Goal: Task Accomplishment & Management: Manage account settings

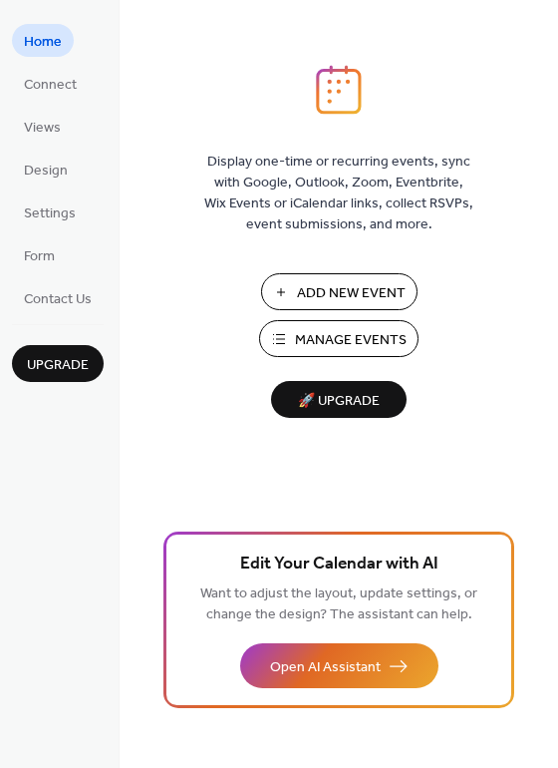
click at [317, 349] on span "Manage Events" at bounding box center [351, 340] width 112 height 21
click at [330, 342] on span "Manage Events" at bounding box center [351, 340] width 112 height 21
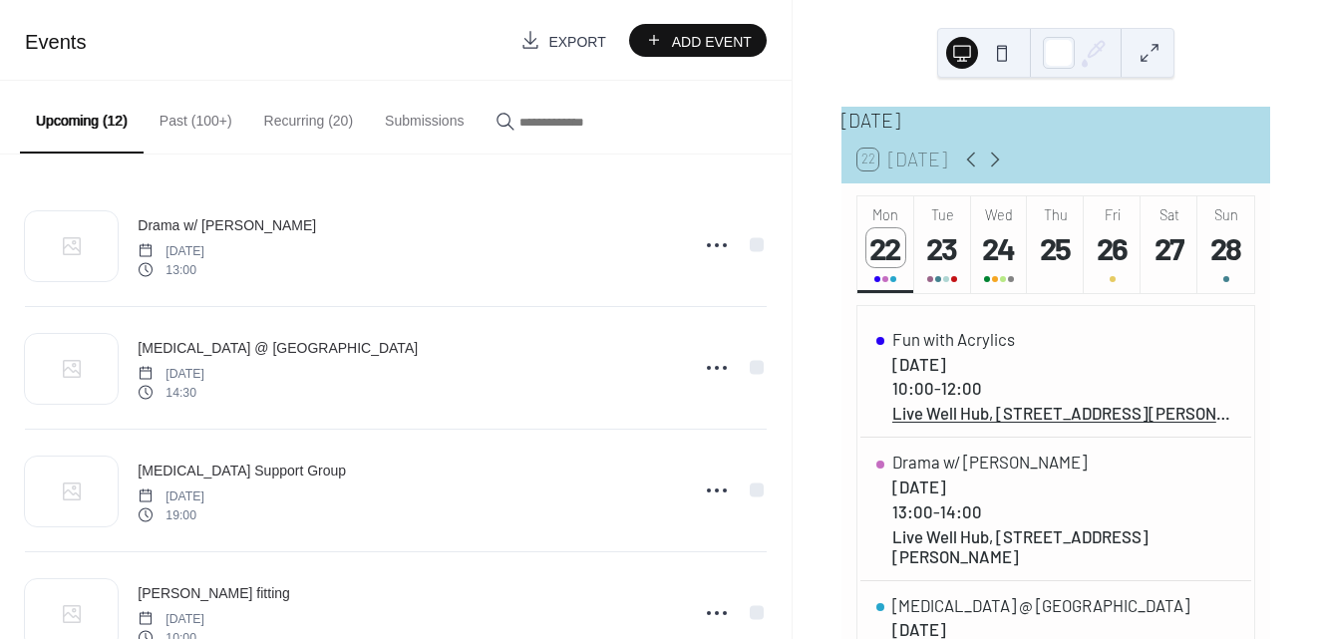
click at [302, 129] on button "Recurring (20)" at bounding box center [308, 116] width 121 height 71
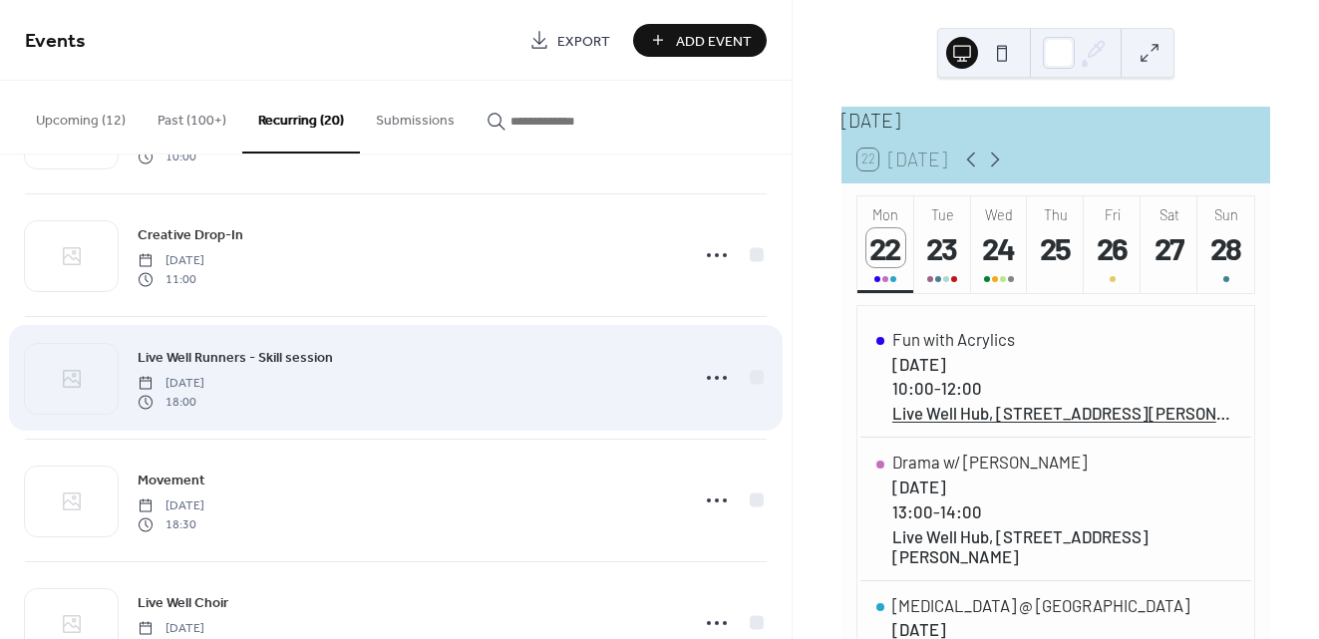
scroll to position [118, 0]
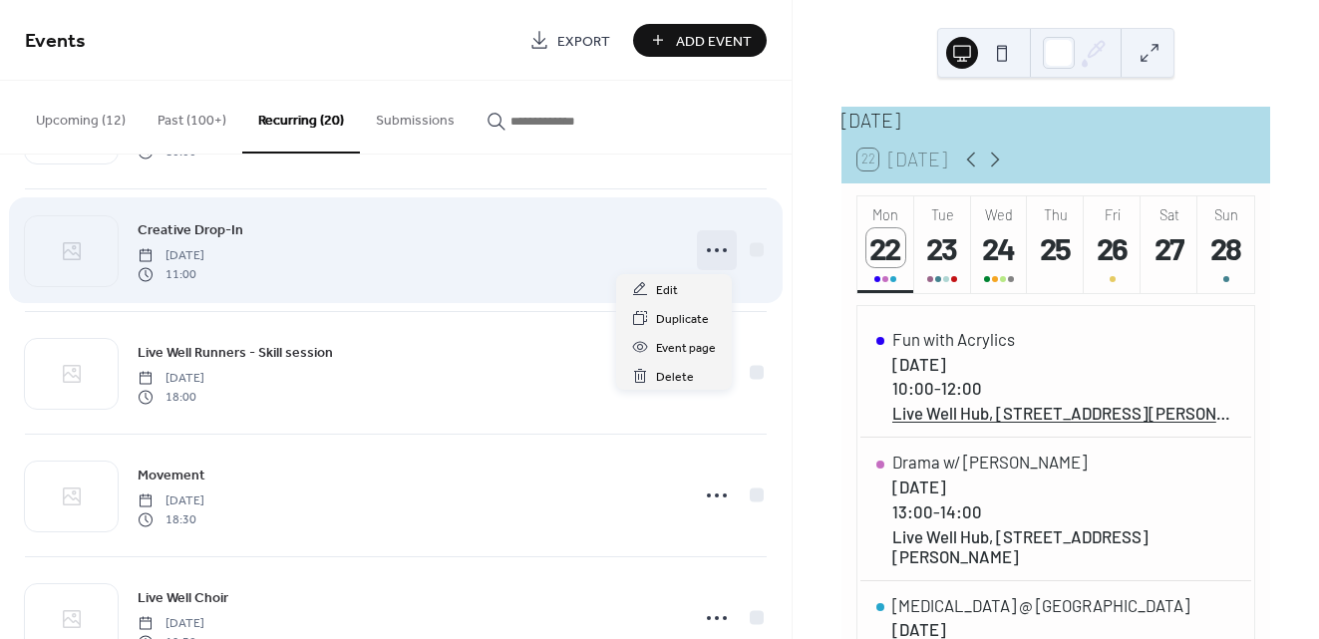
click at [706, 249] on icon at bounding box center [717, 250] width 32 height 32
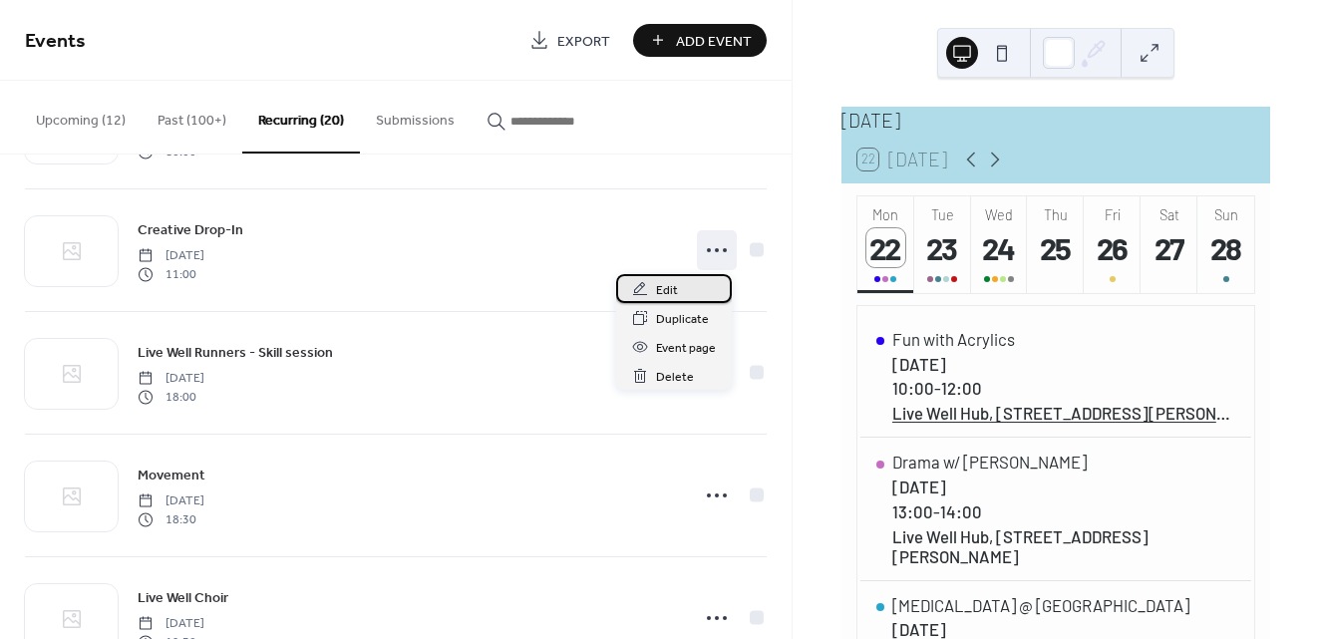
click at [668, 286] on span "Edit" at bounding box center [667, 290] width 22 height 21
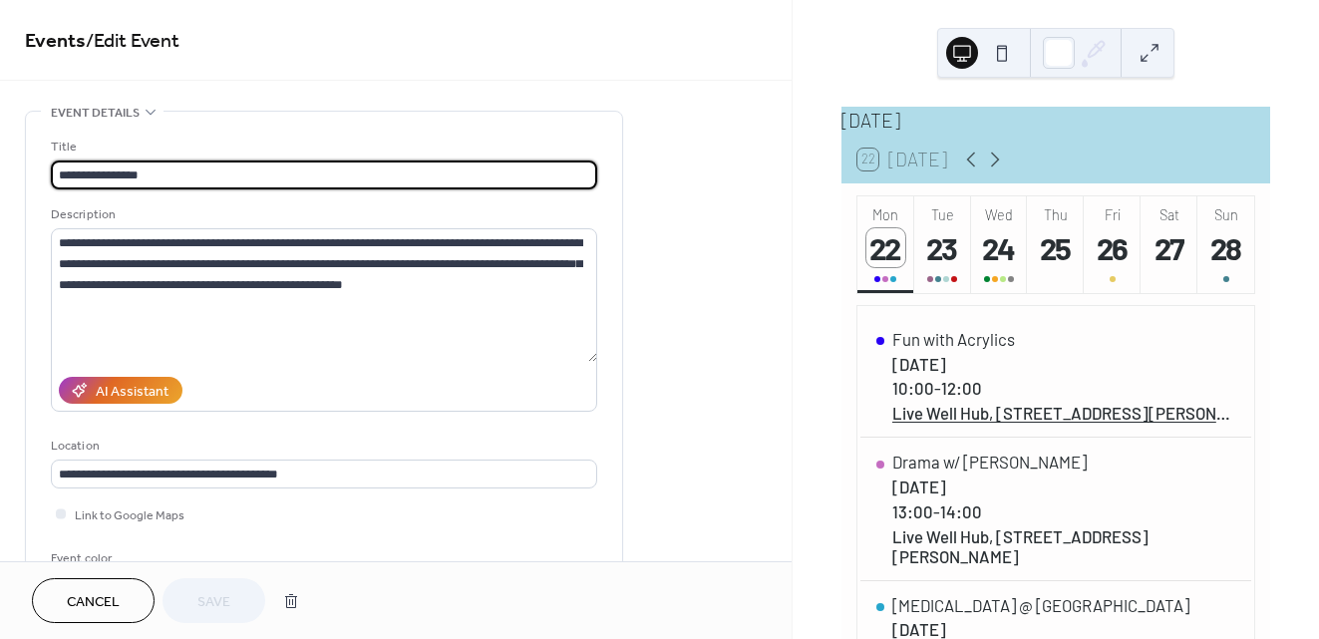
click at [88, 597] on span "Cancel" at bounding box center [93, 602] width 53 height 21
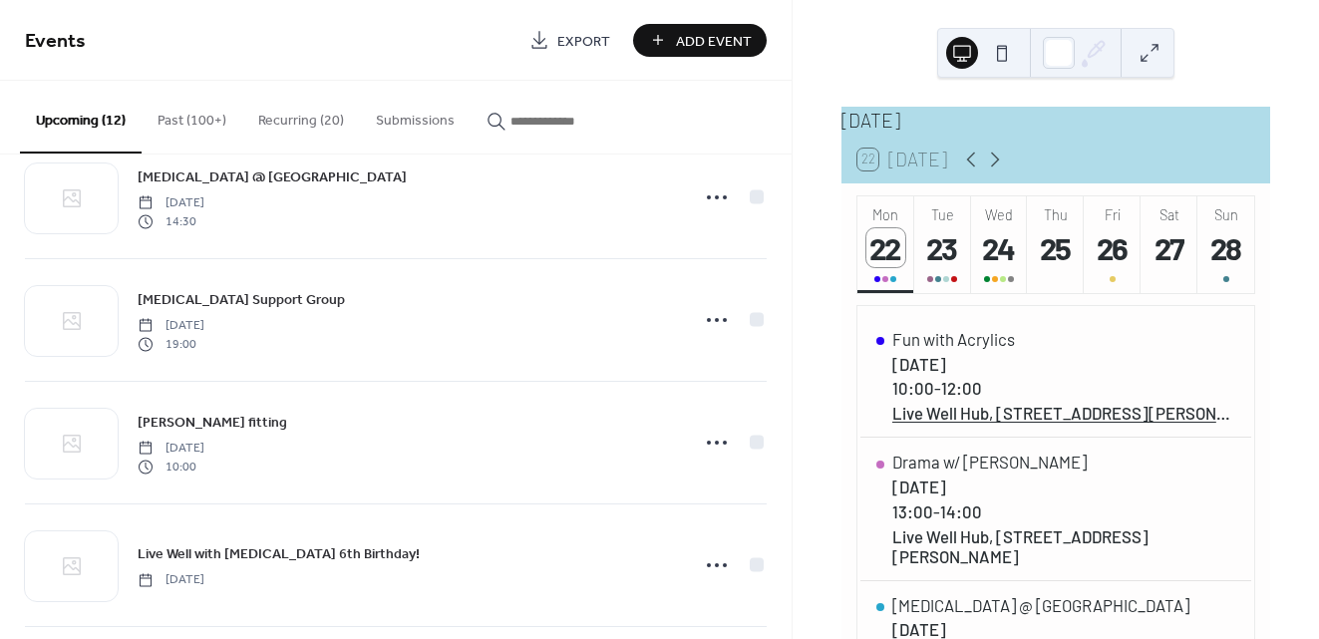
scroll to position [190, 0]
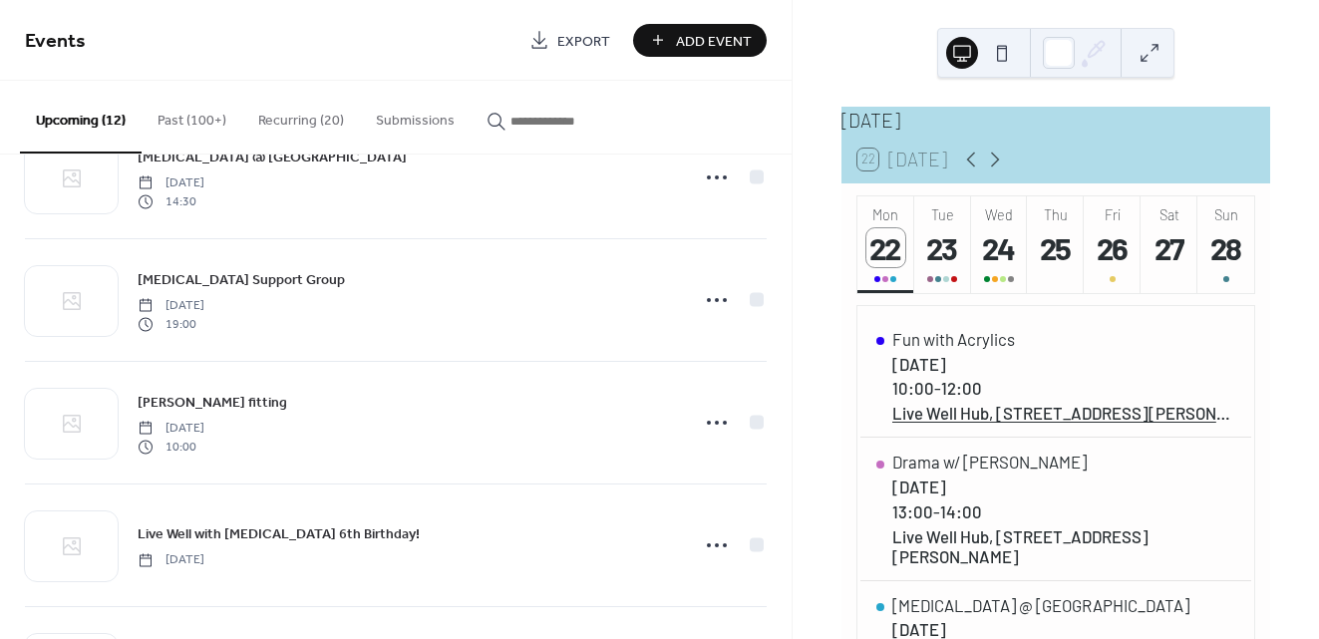
click at [301, 124] on button "Recurring (20)" at bounding box center [301, 116] width 118 height 71
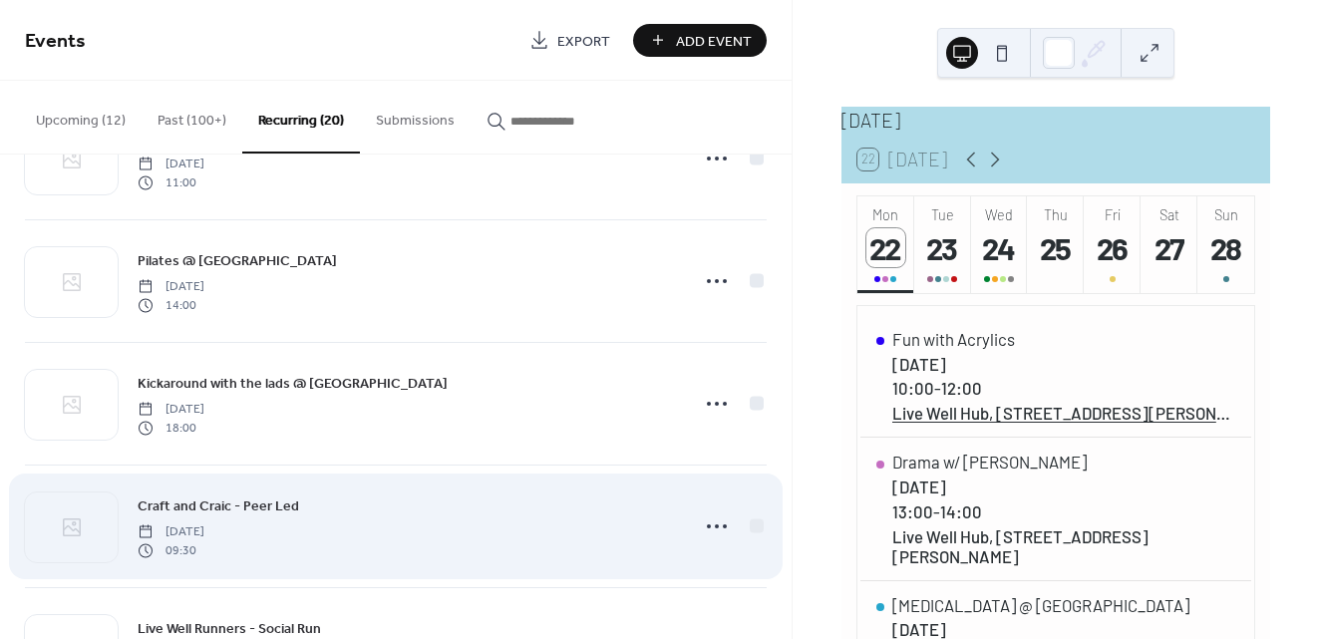
scroll to position [864, 0]
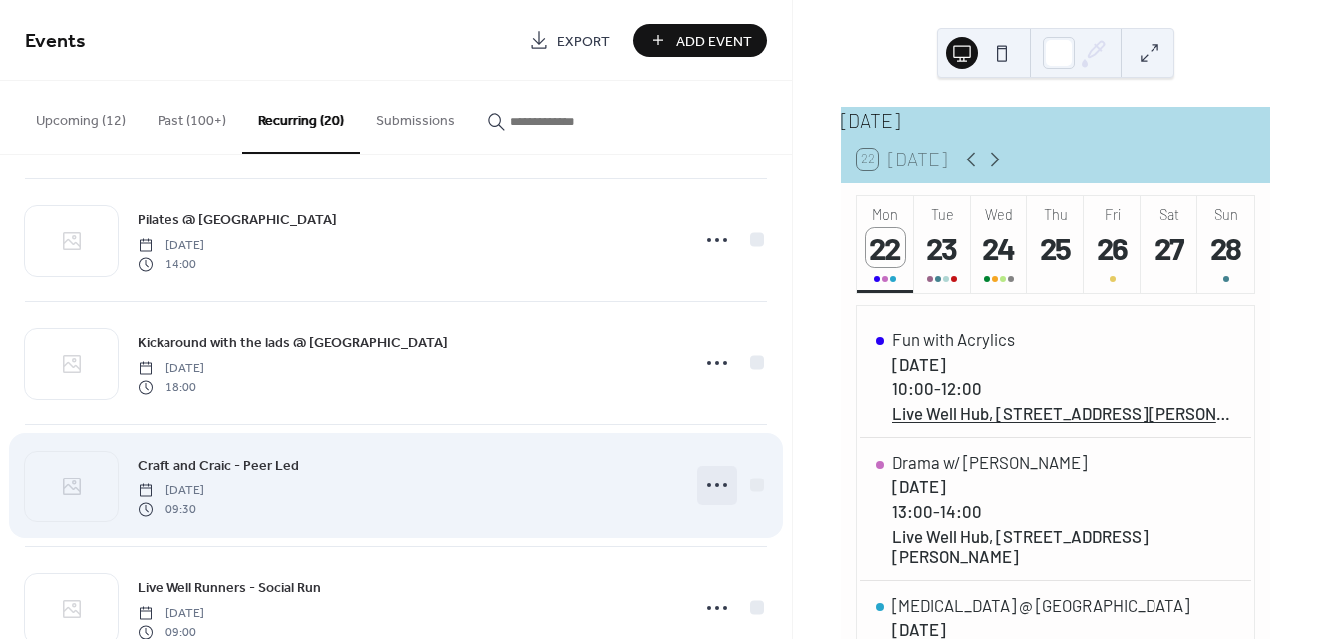
click at [712, 484] on icon at bounding box center [717, 486] width 32 height 32
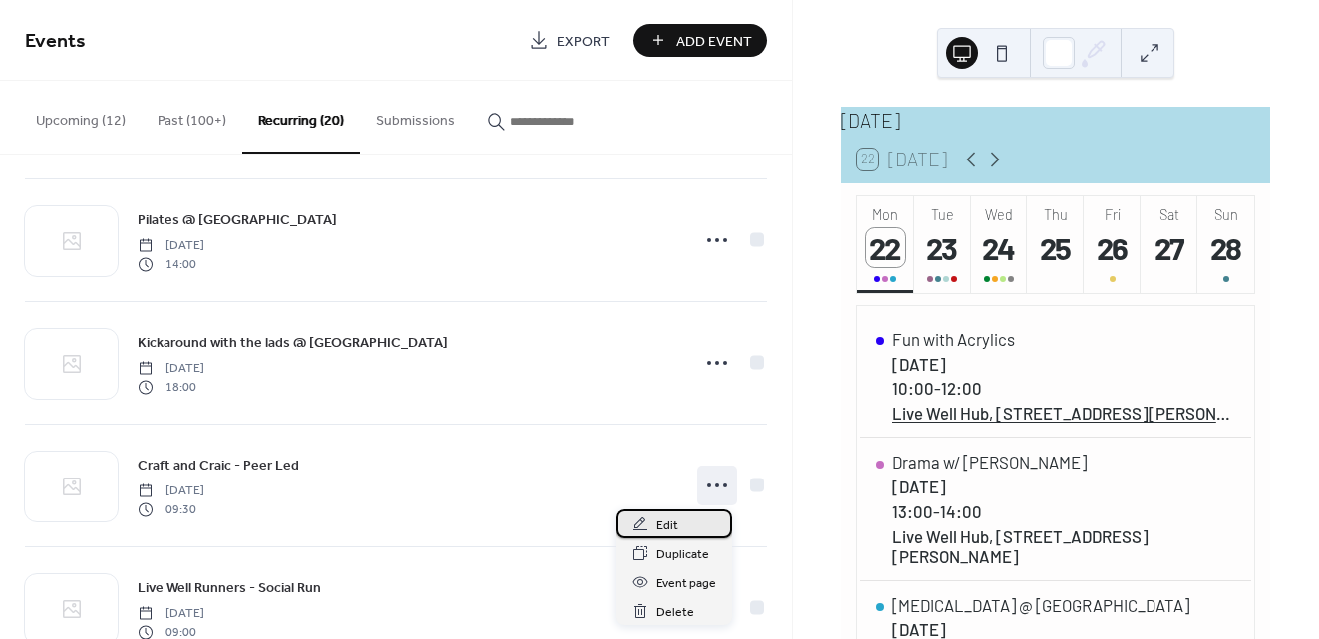
click at [677, 519] on span "Edit" at bounding box center [667, 526] width 22 height 21
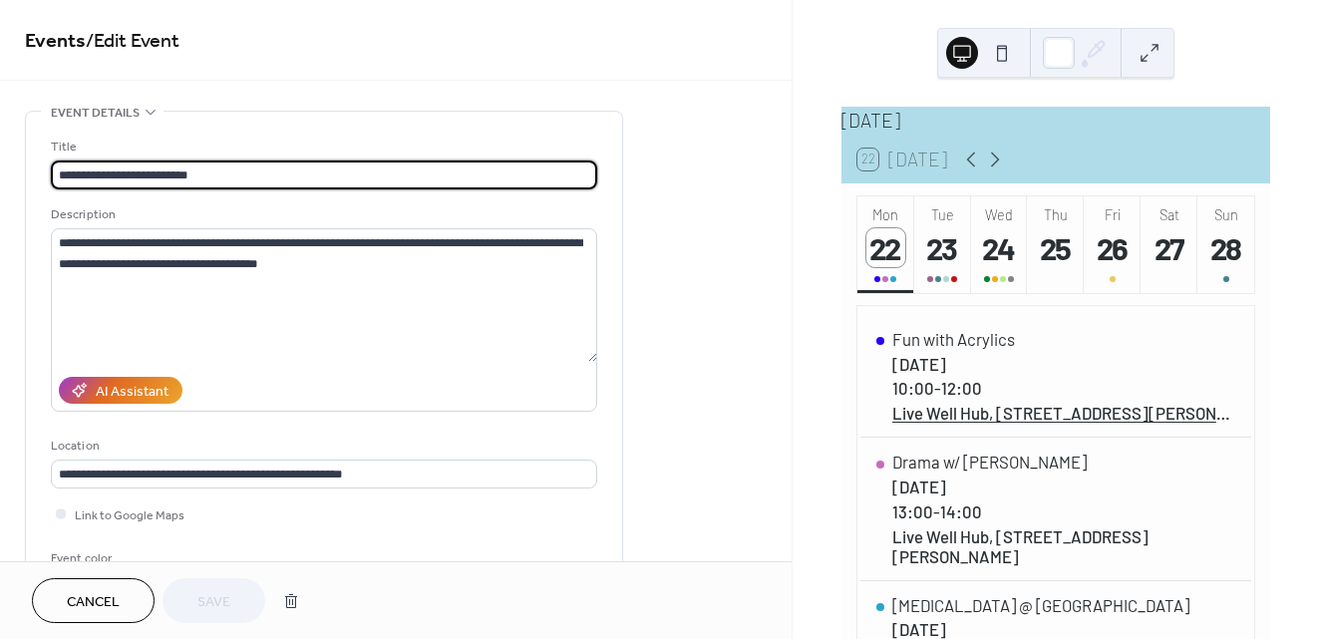
type input "**********"
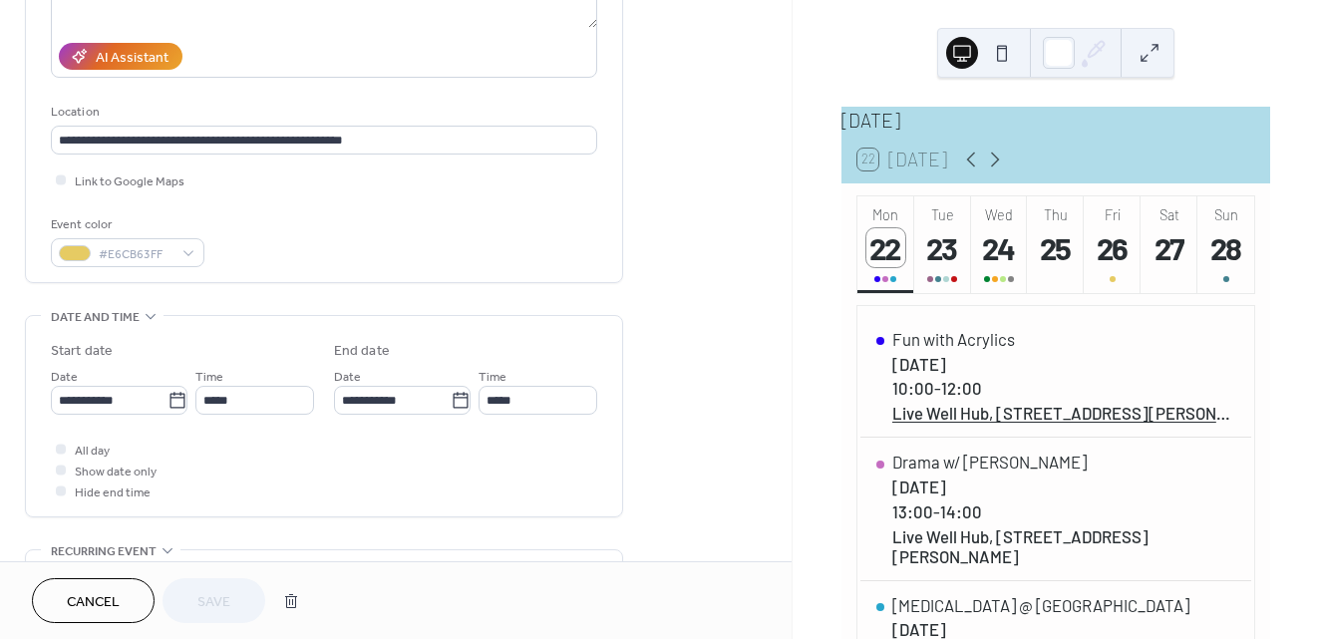
scroll to position [417, 0]
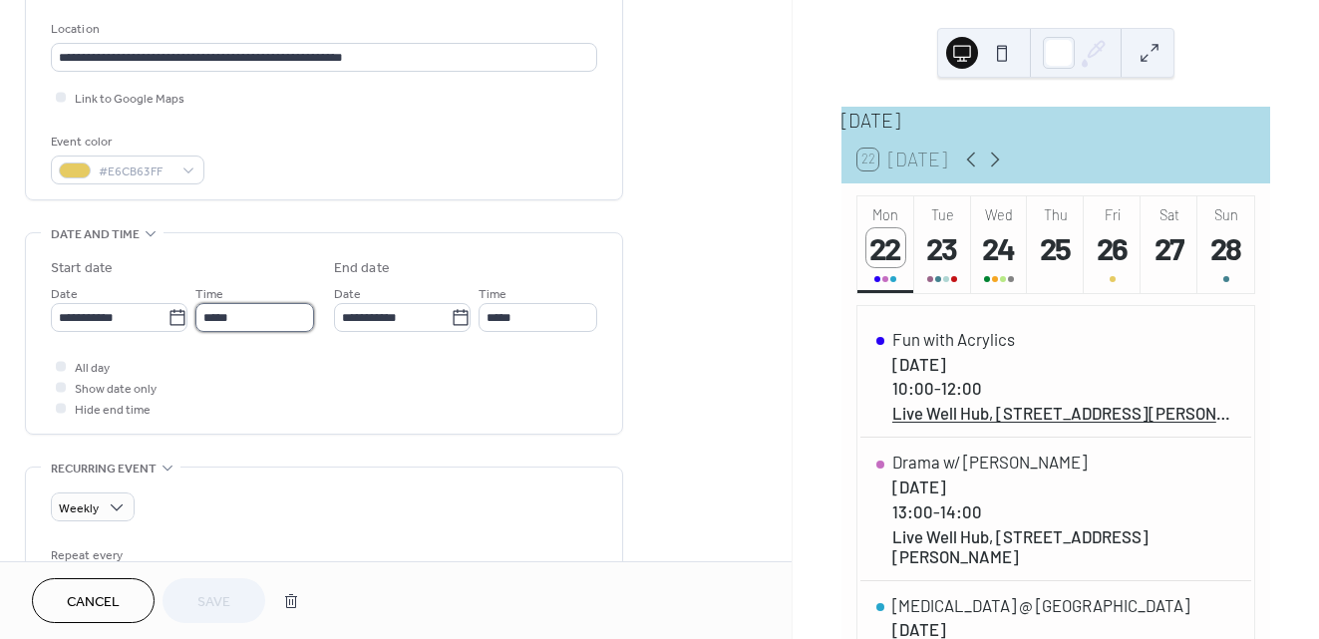
click at [229, 322] on input "*****" at bounding box center [254, 317] width 119 height 29
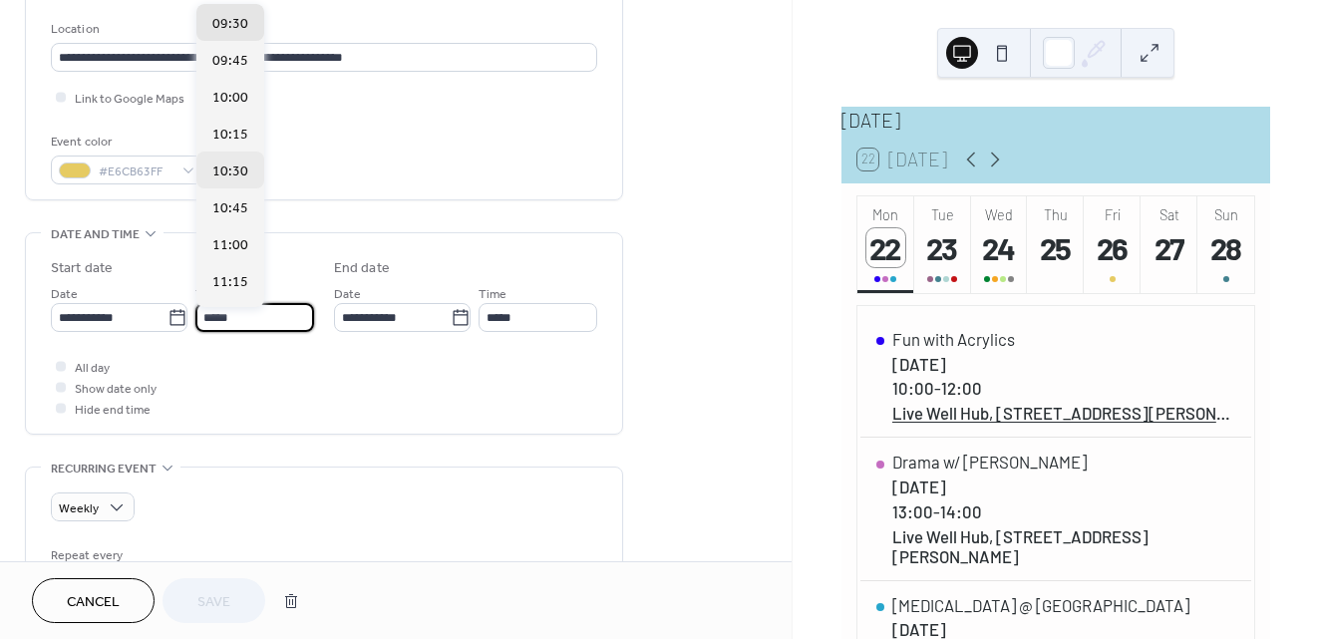
scroll to position [1430, 0]
click at [223, 212] on span "11:00" at bounding box center [230, 217] width 36 height 21
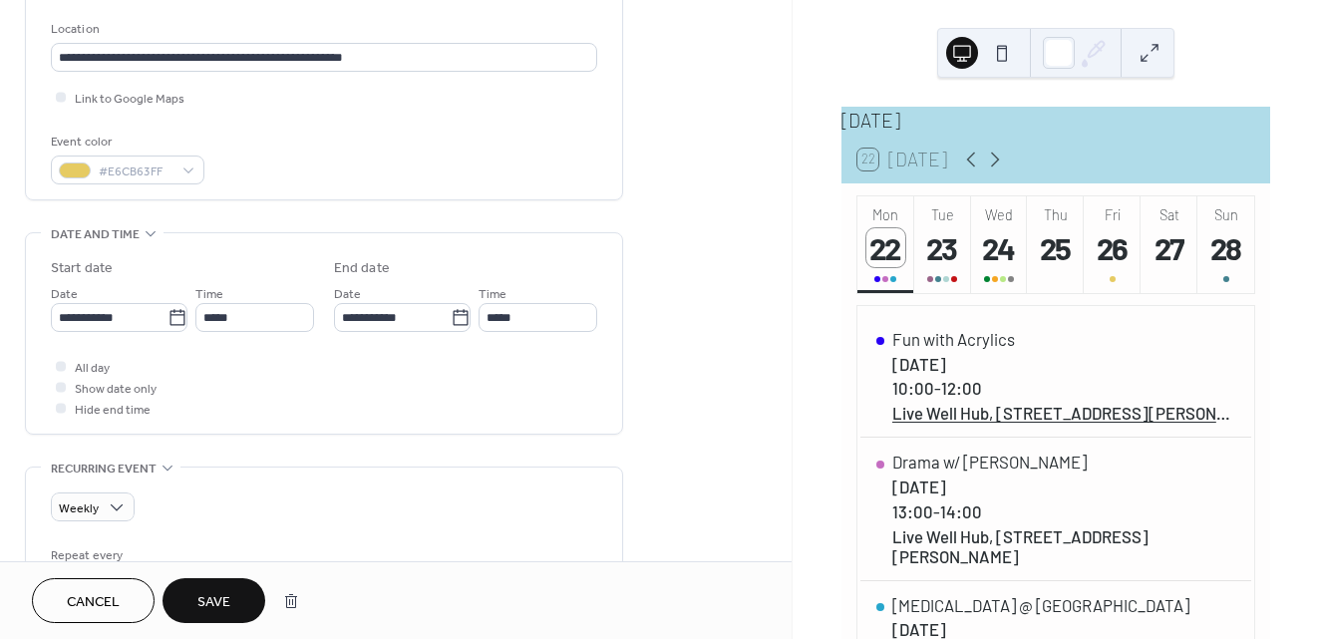
type input "*****"
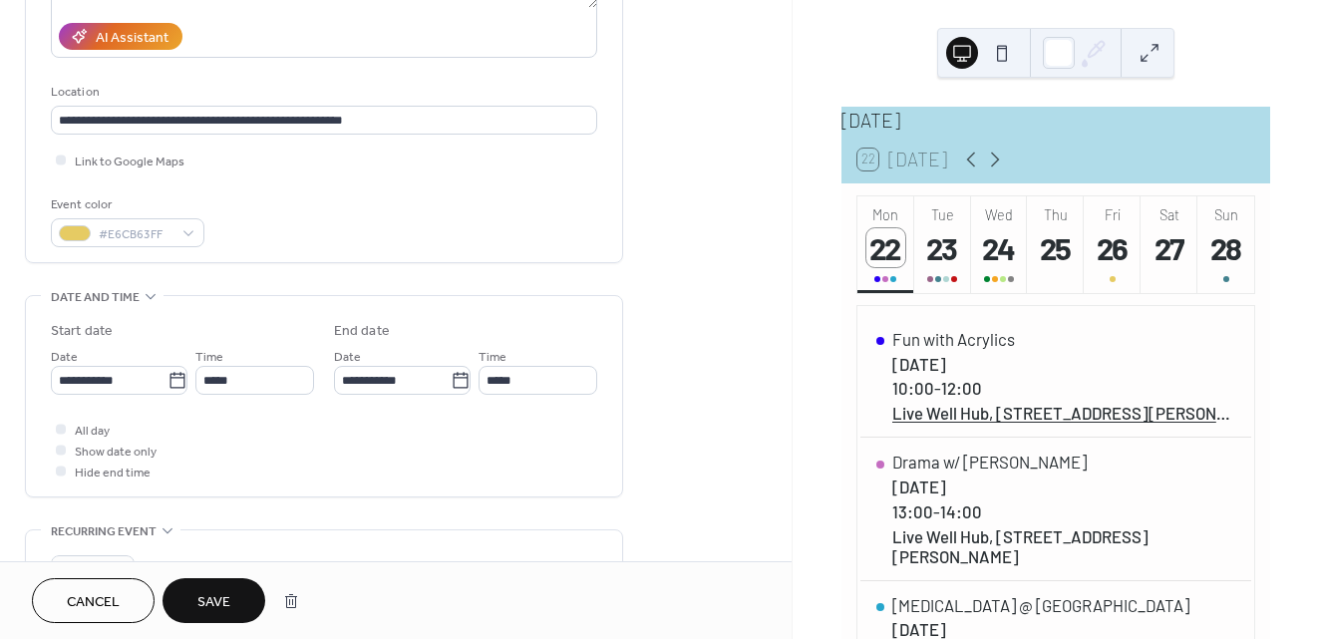
scroll to position [464, 0]
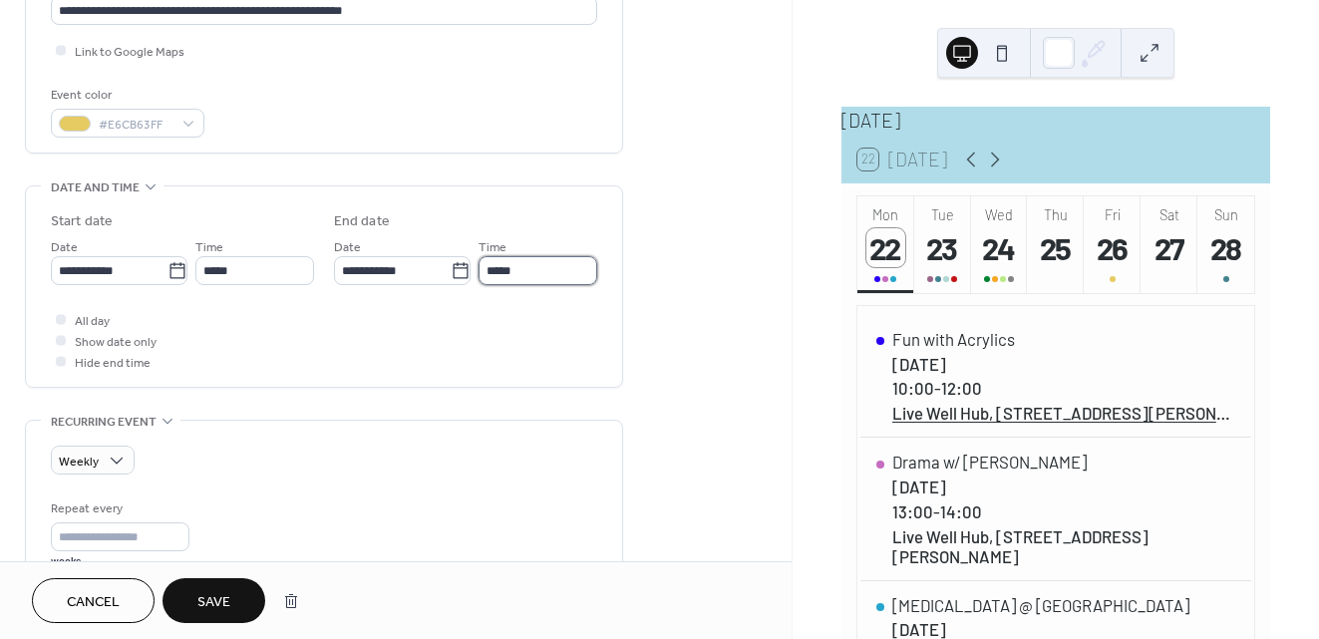
click at [542, 276] on input "*****" at bounding box center [538, 270] width 119 height 29
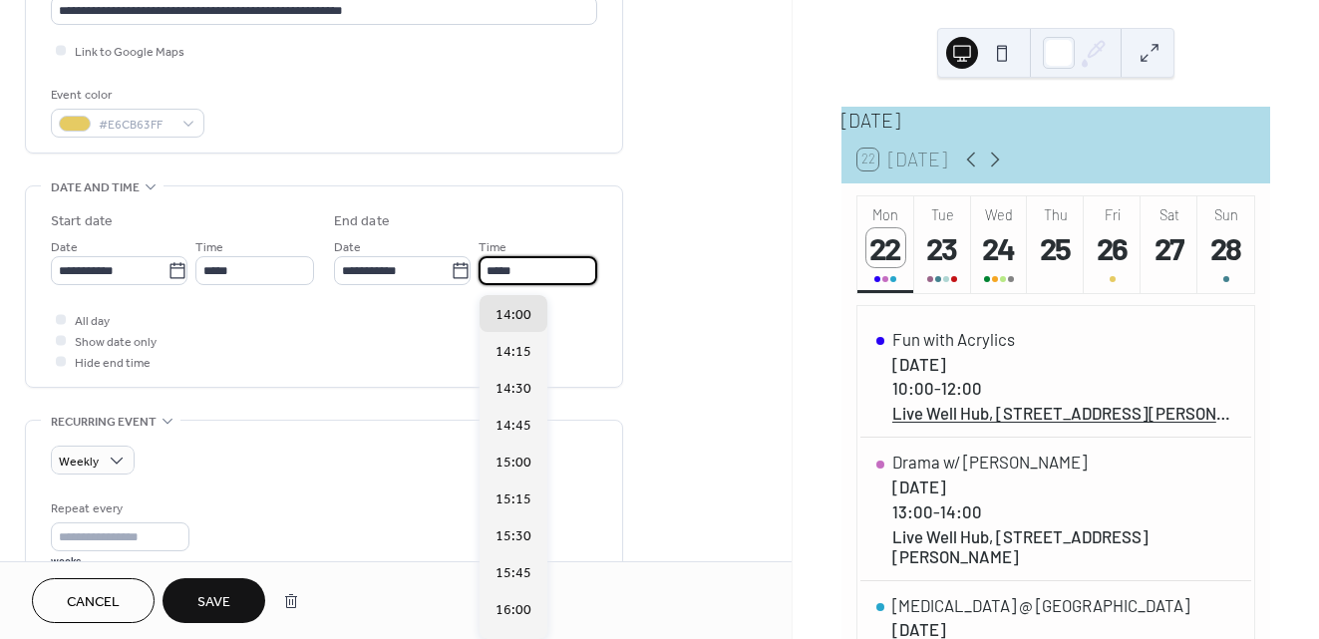
scroll to position [0, 0]
click at [265, 357] on div "All day Show date only Hide end time" at bounding box center [324, 340] width 546 height 63
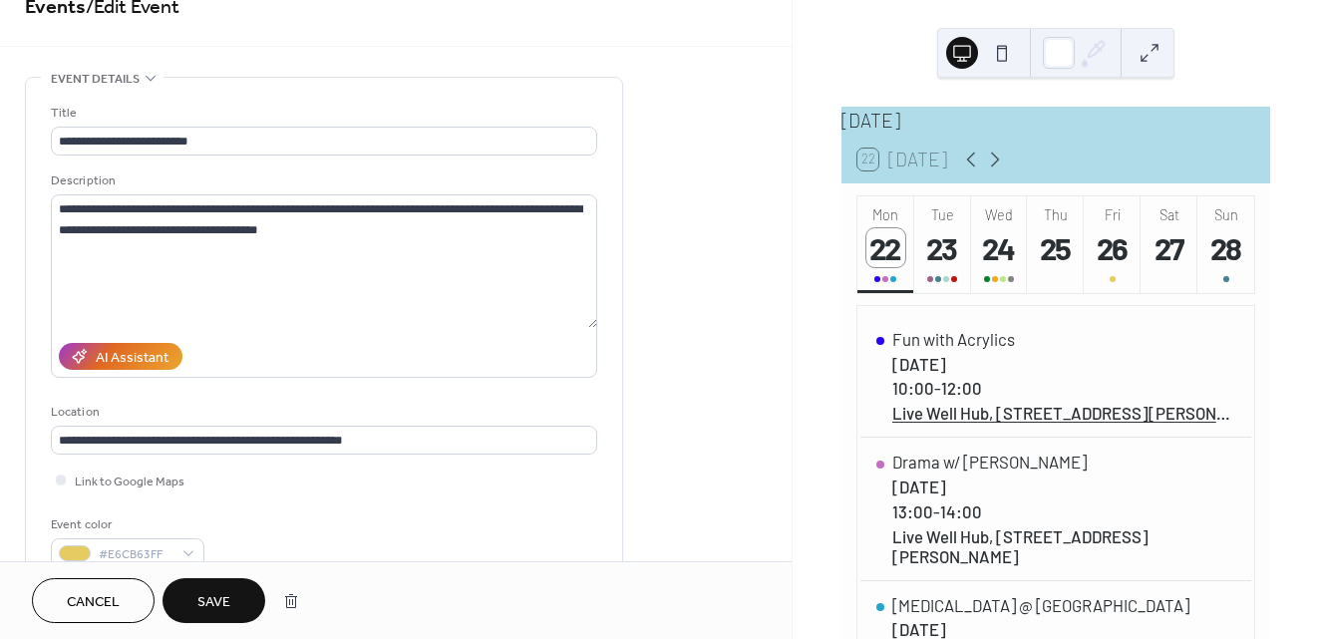
scroll to position [78, 0]
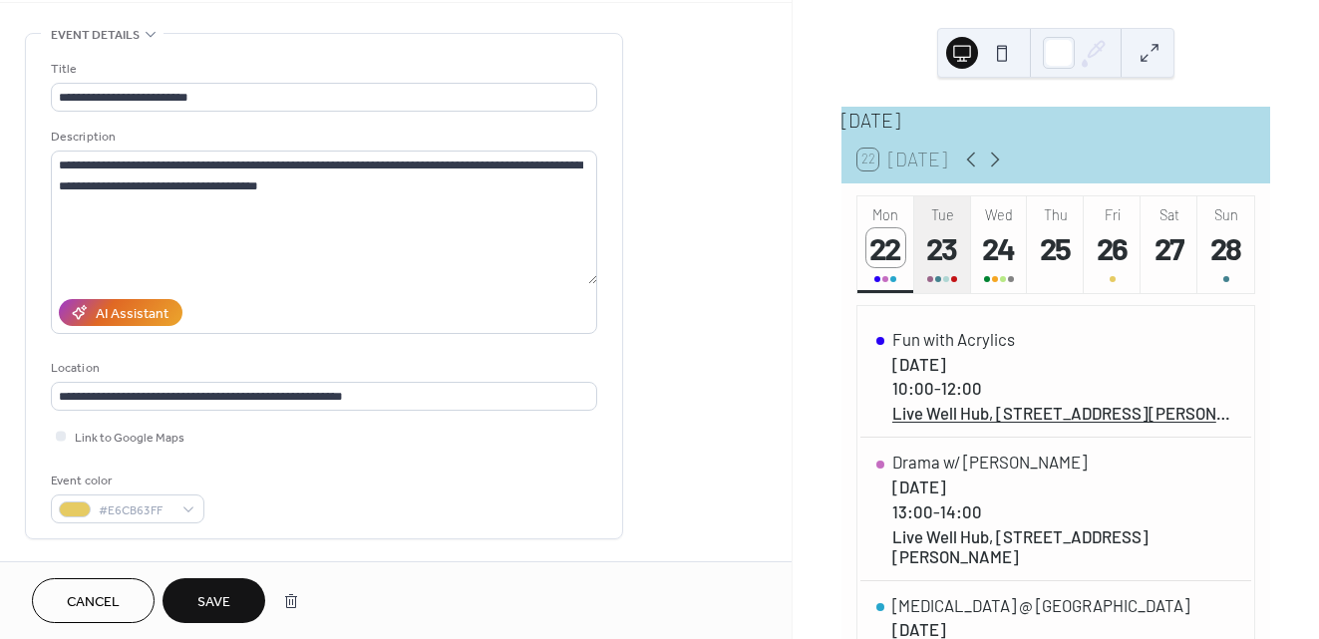
click at [944, 267] on div "23" at bounding box center [942, 247] width 39 height 39
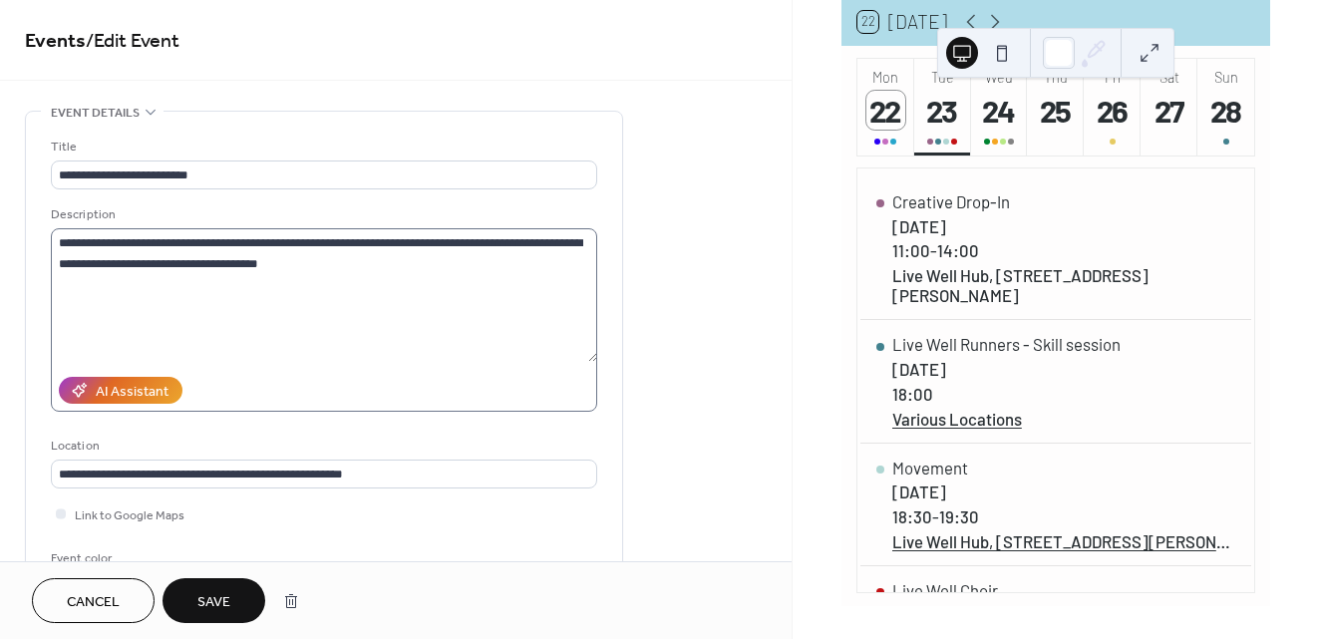
scroll to position [0, 0]
click at [98, 603] on span "Cancel" at bounding box center [93, 602] width 53 height 21
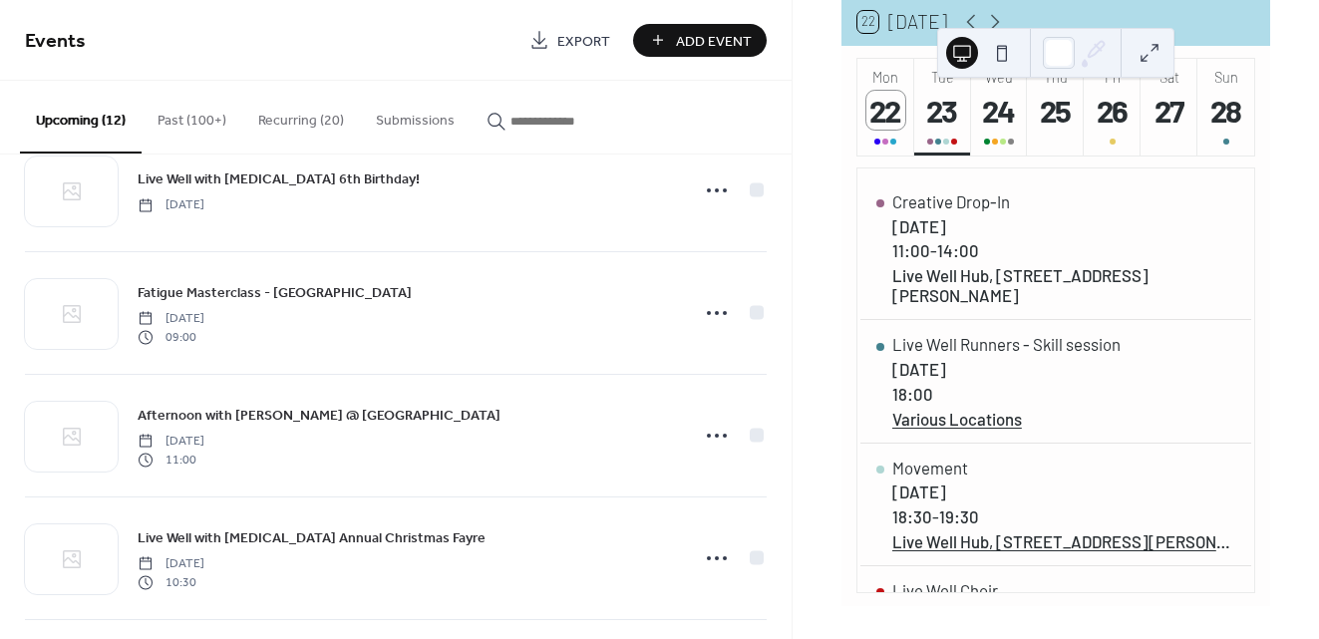
click at [284, 119] on button "Recurring (20)" at bounding box center [301, 116] width 118 height 71
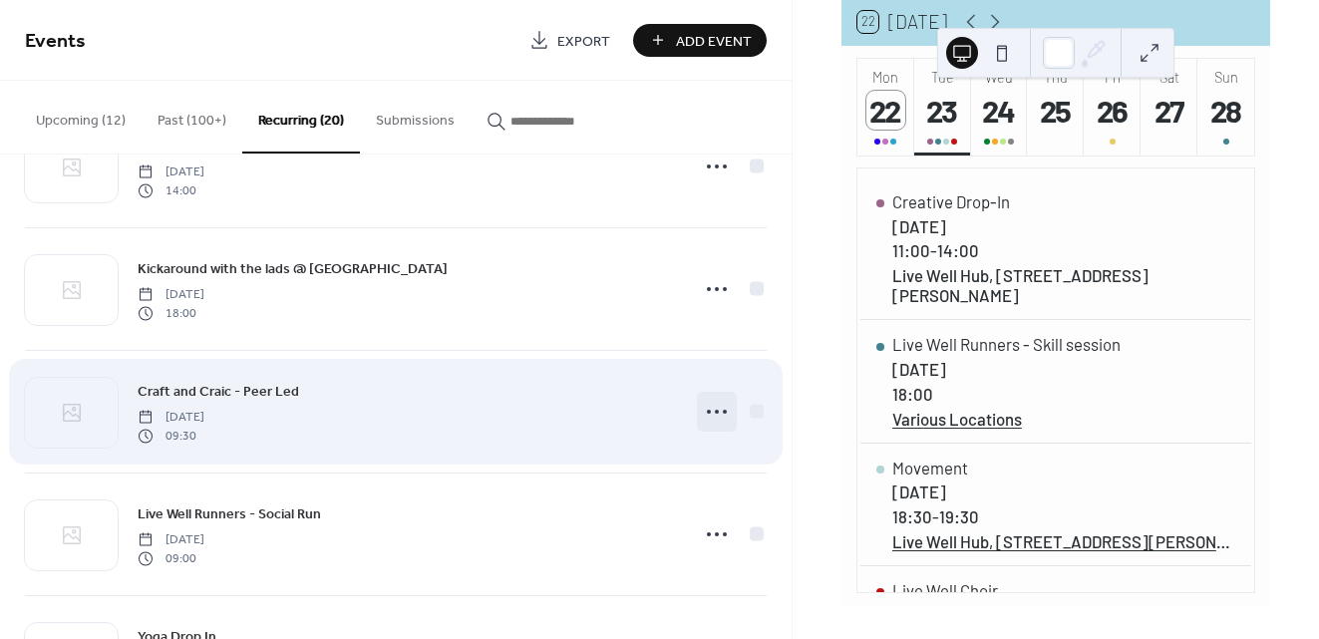
click at [723, 413] on circle at bounding box center [725, 412] width 4 height 4
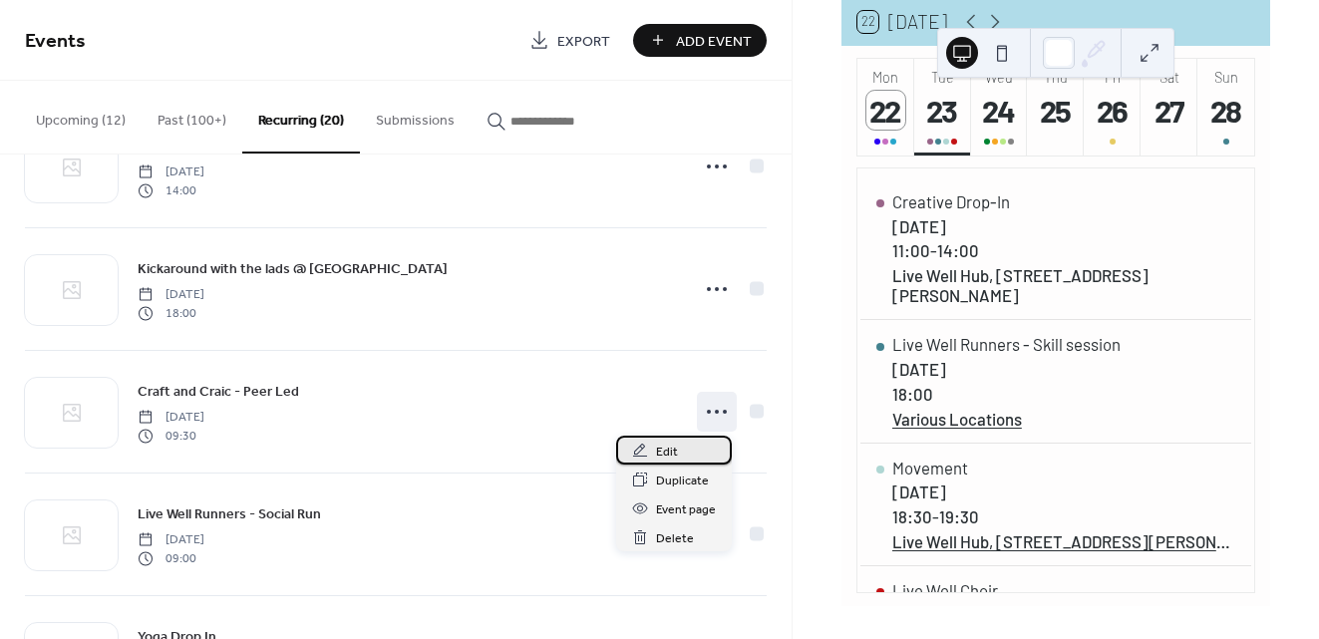
click at [669, 451] on span "Edit" at bounding box center [667, 452] width 22 height 21
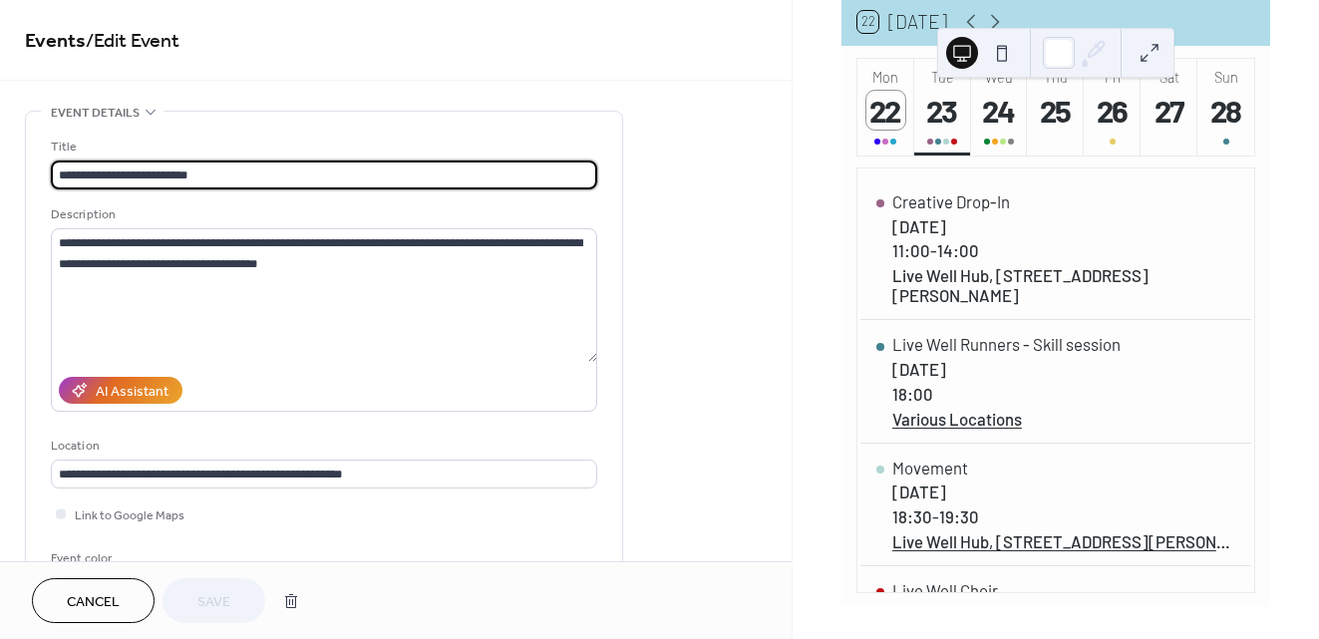
type input "**********"
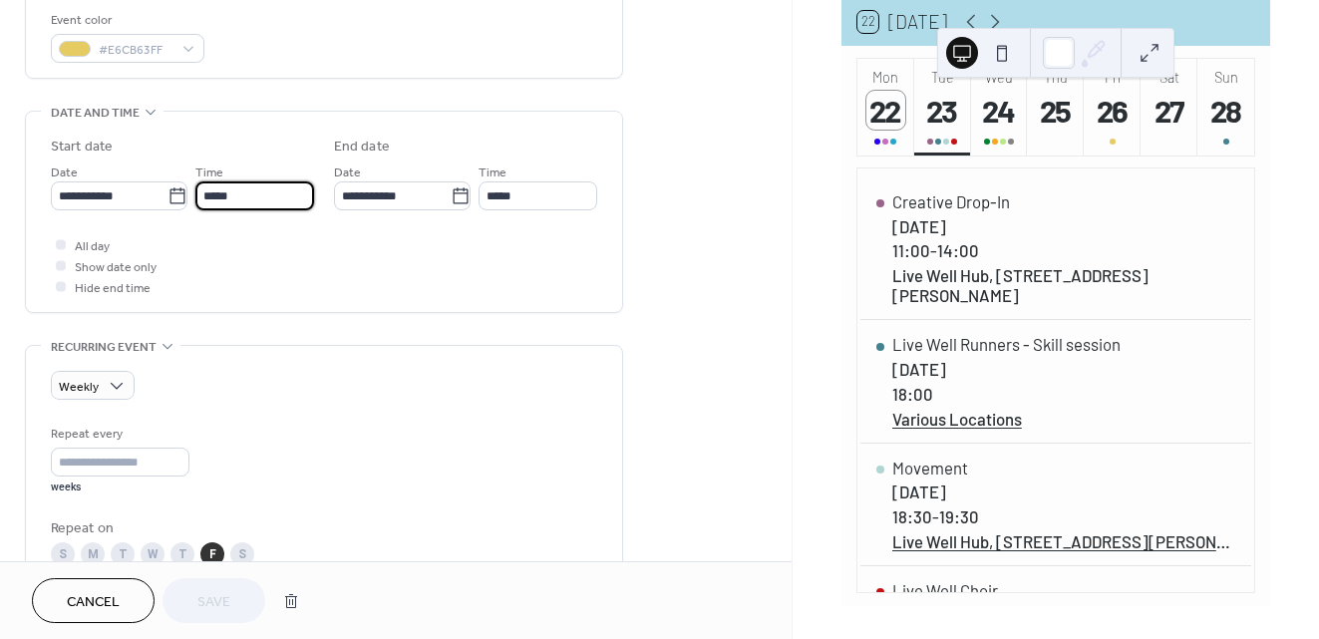
click at [266, 200] on input "*****" at bounding box center [254, 195] width 119 height 29
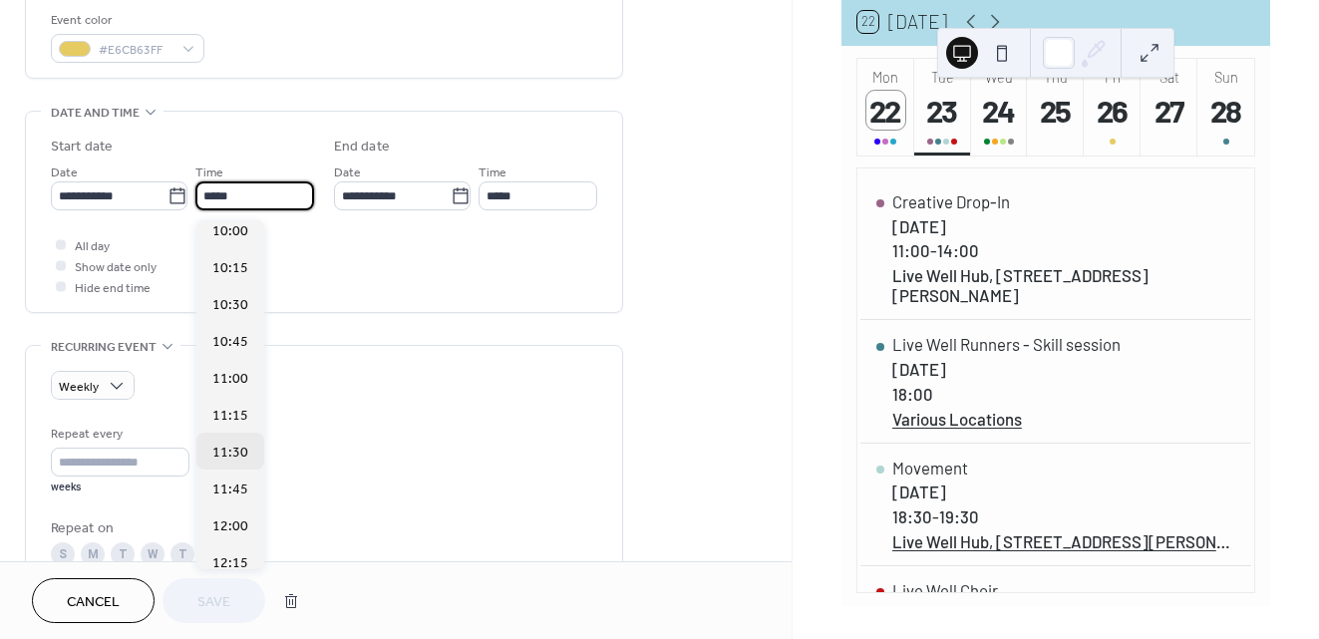
scroll to position [1488, 0]
click at [218, 371] on span "11:00" at bounding box center [230, 376] width 36 height 21
type input "*****"
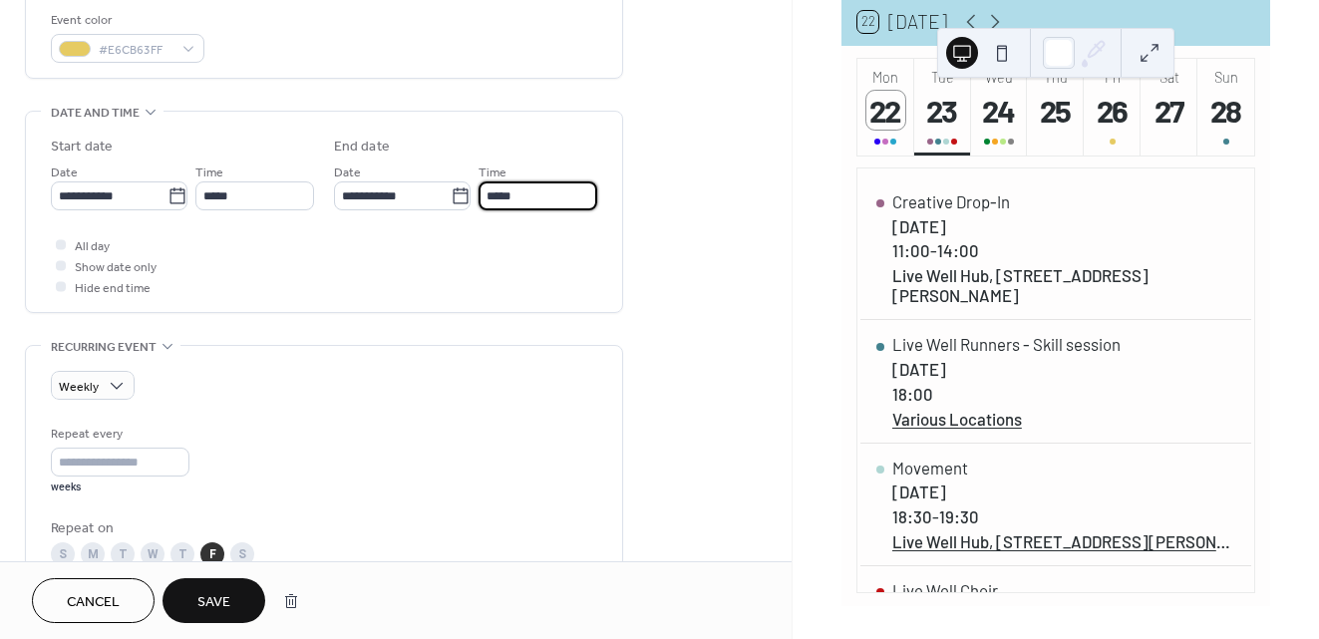
click at [535, 195] on input "*****" at bounding box center [538, 195] width 119 height 29
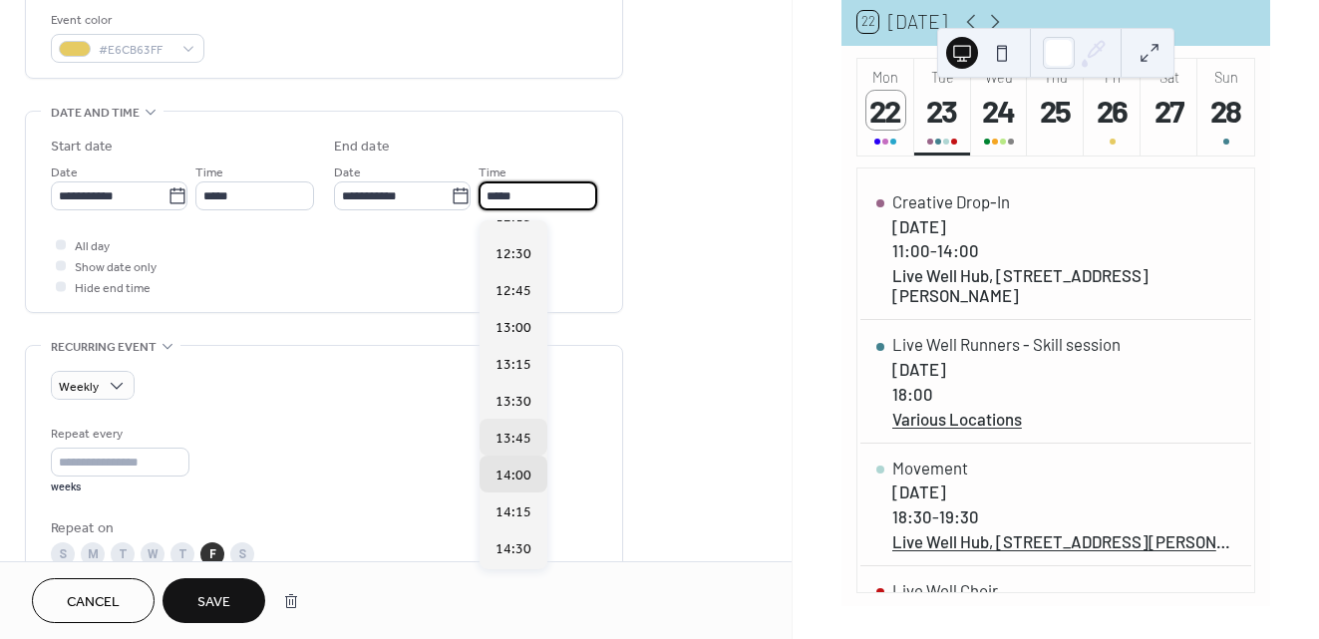
scroll to position [146, 0]
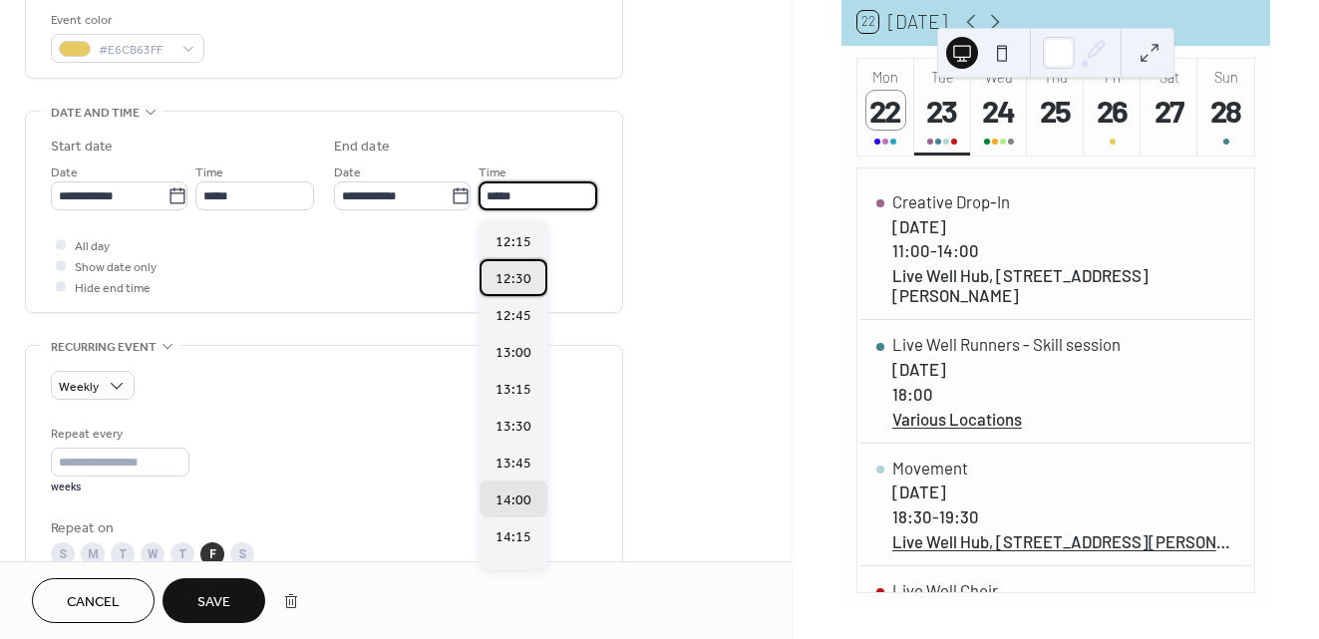
click at [509, 286] on span "12:30" at bounding box center [514, 279] width 36 height 21
type input "*****"
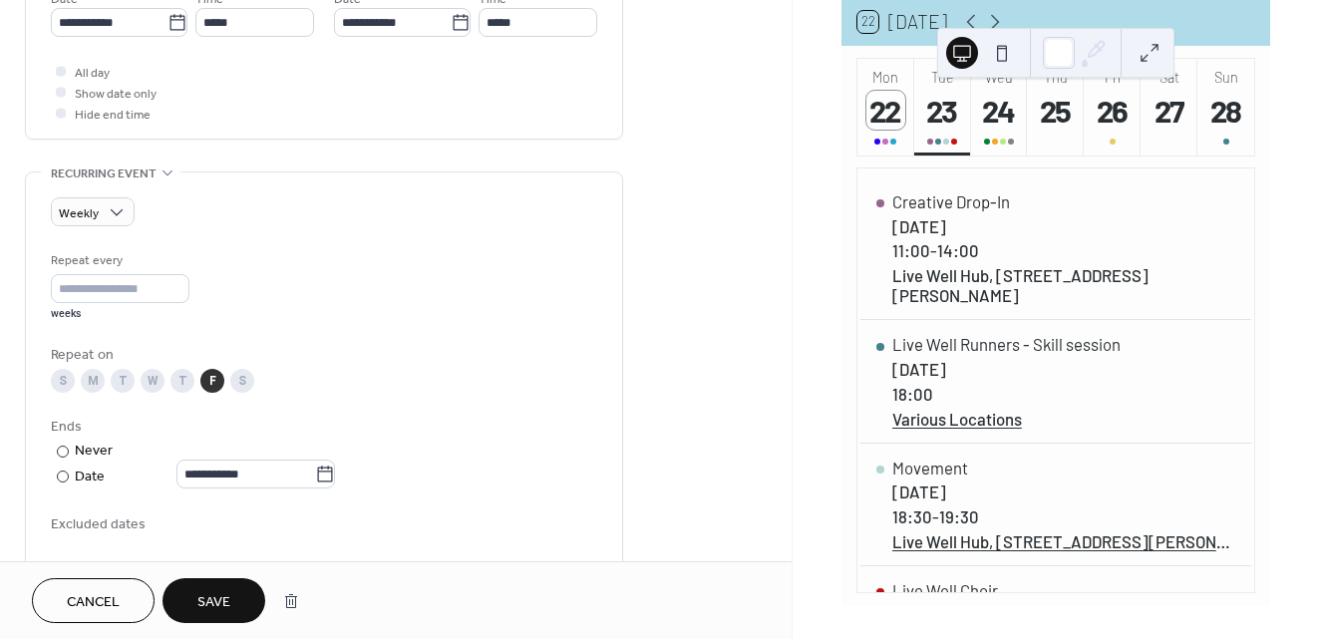
scroll to position [750, 0]
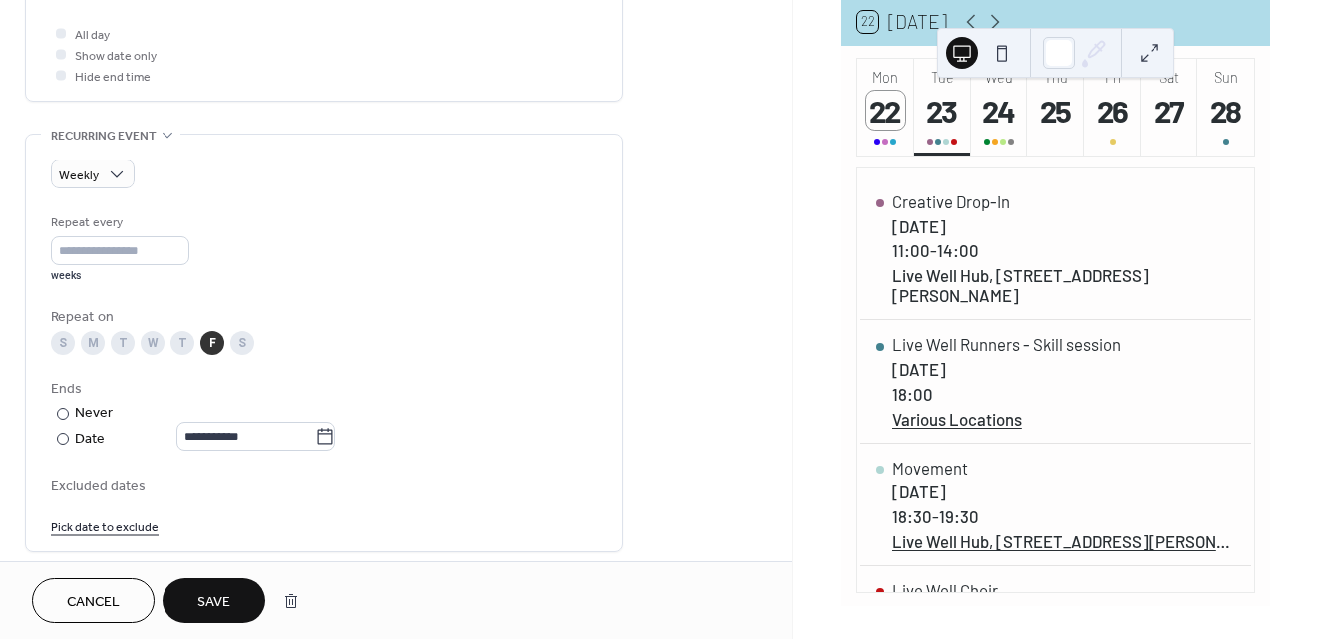
click at [213, 595] on span "Save" at bounding box center [213, 602] width 33 height 21
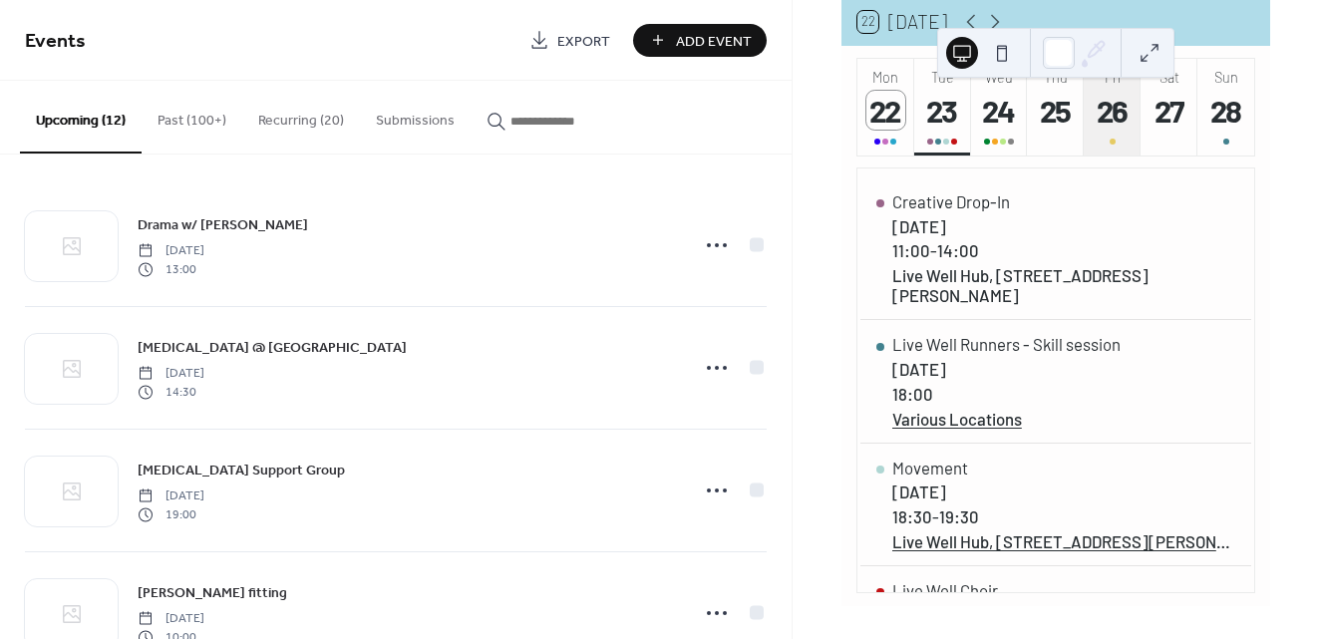
click at [1110, 129] on div "26" at bounding box center [1112, 110] width 39 height 39
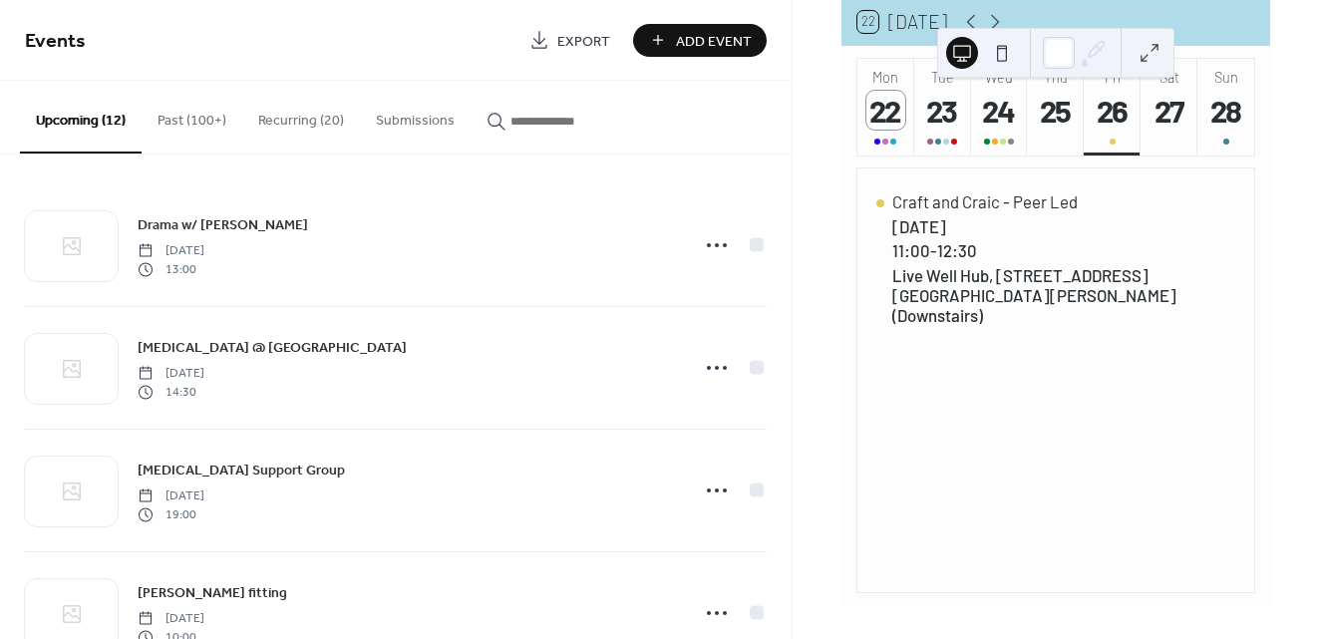
click at [277, 113] on button "Recurring (20)" at bounding box center [301, 116] width 118 height 71
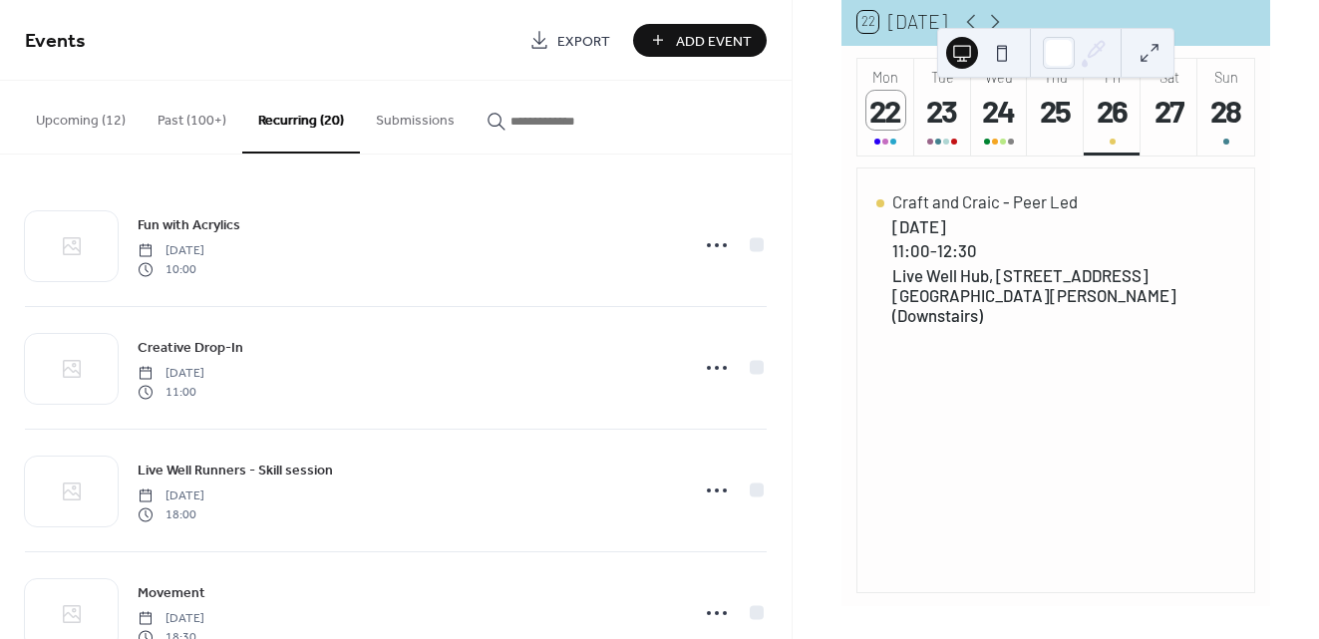
click at [95, 113] on button "Upcoming (12)" at bounding box center [81, 116] width 122 height 71
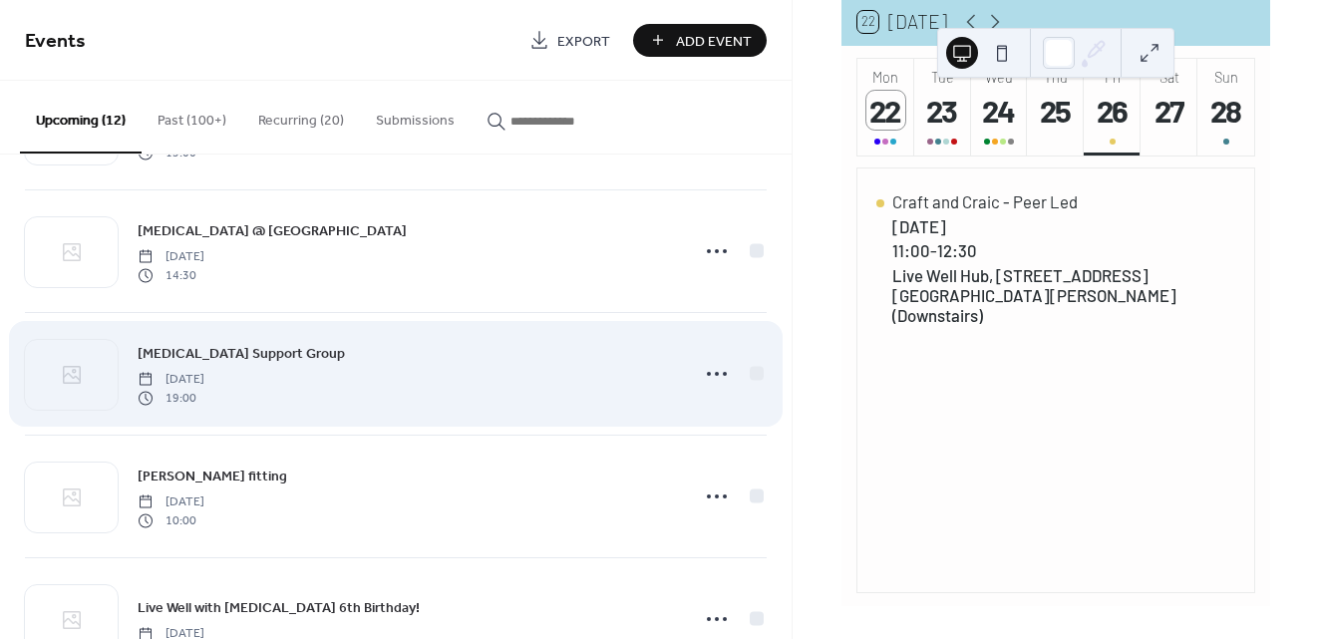
scroll to position [90, 0]
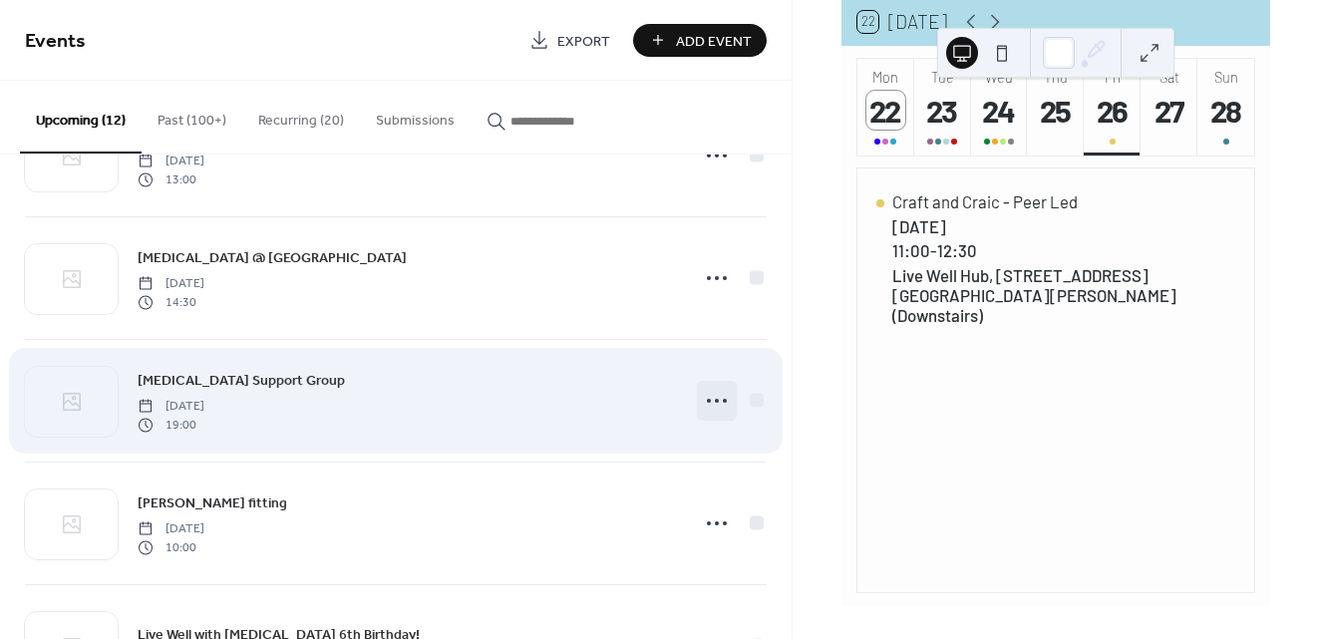
click at [717, 404] on icon at bounding box center [717, 401] width 32 height 32
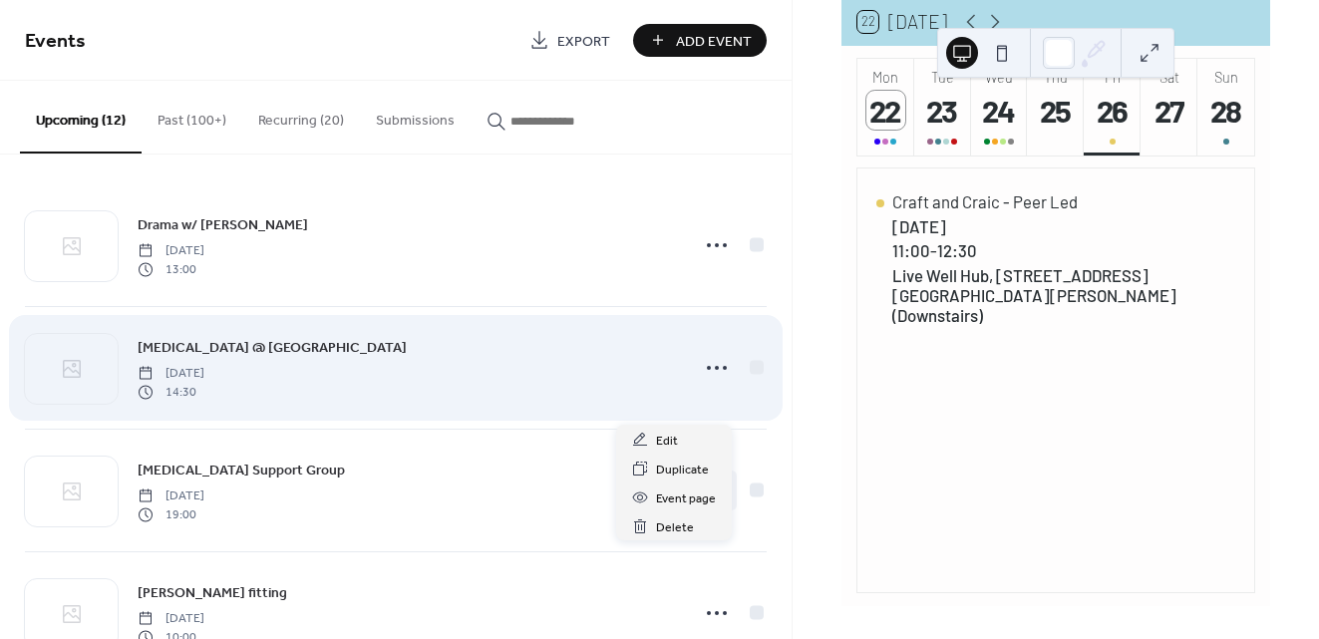
scroll to position [0, 0]
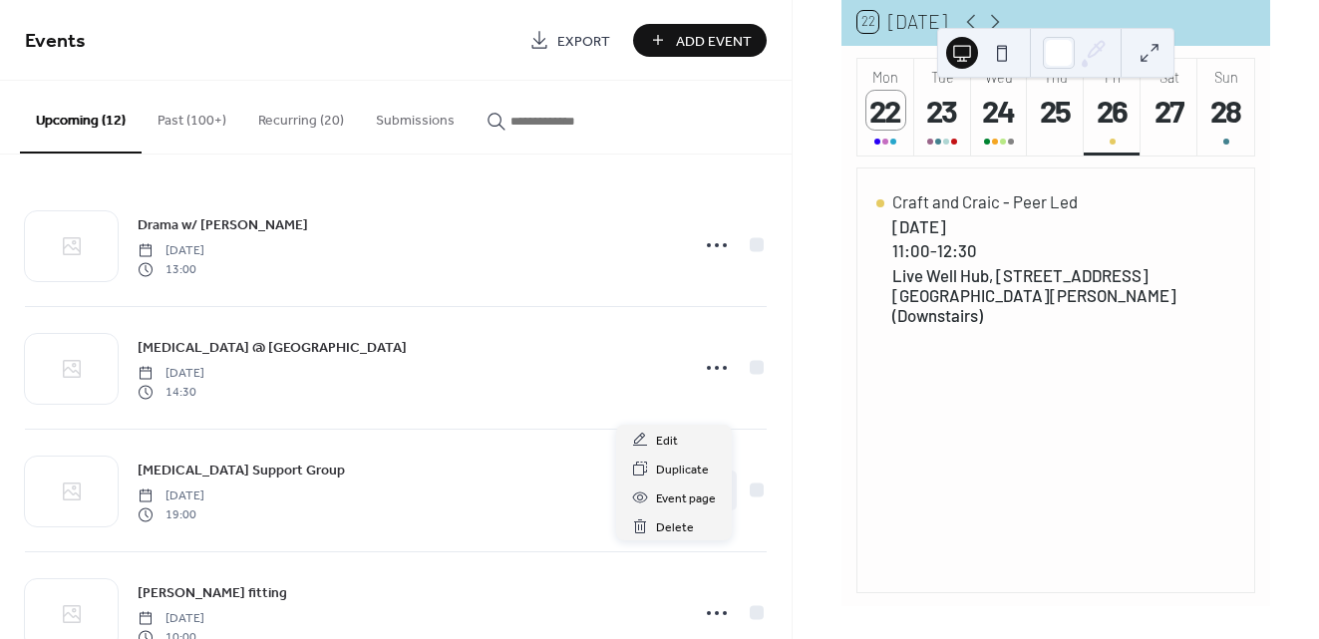
click at [317, 116] on button "Recurring (20)" at bounding box center [301, 116] width 118 height 71
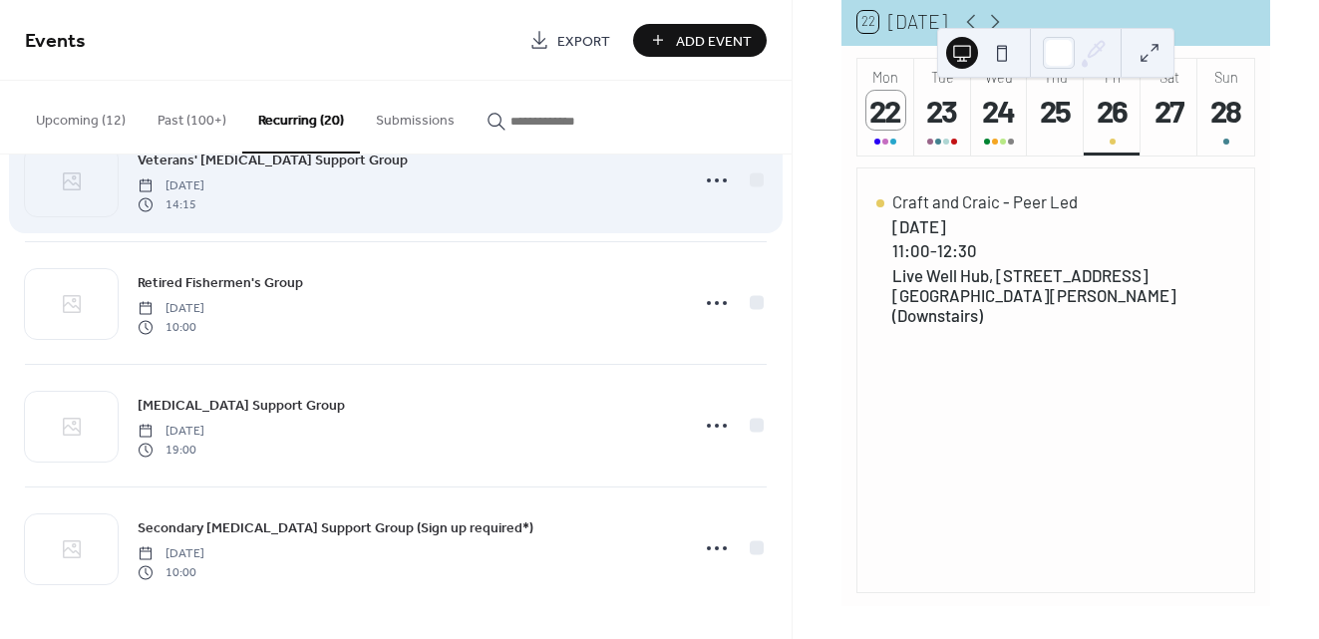
scroll to position [2027, 0]
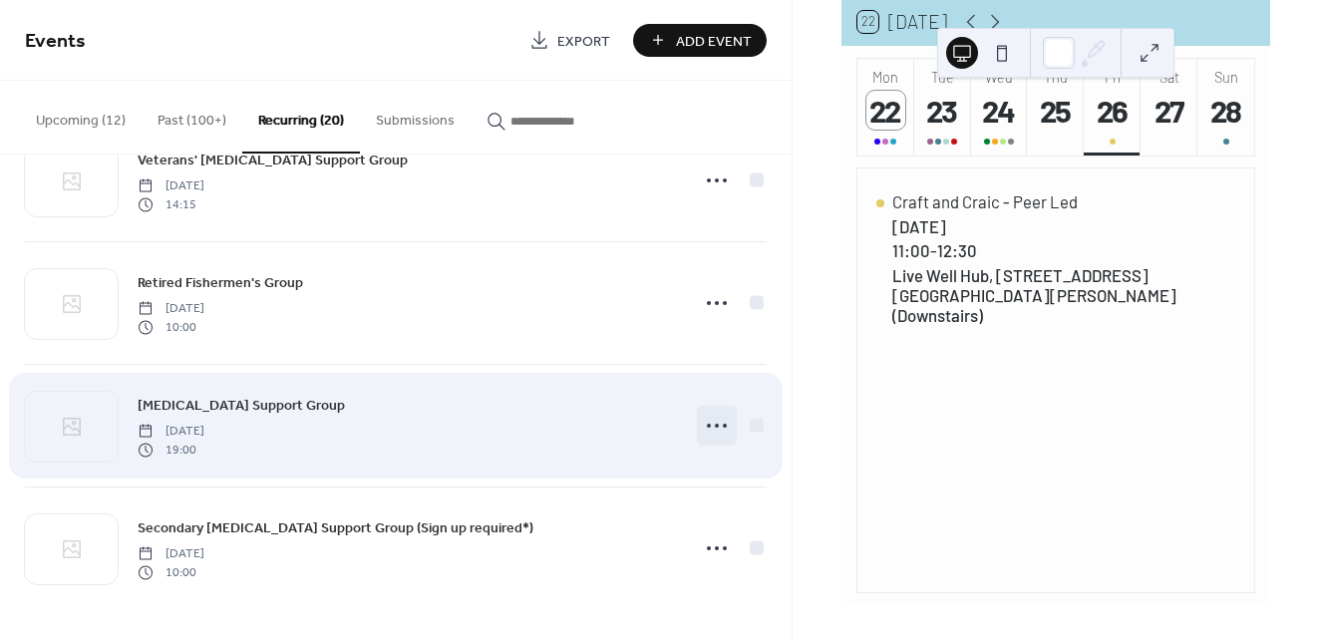
click at [712, 429] on icon at bounding box center [717, 426] width 32 height 32
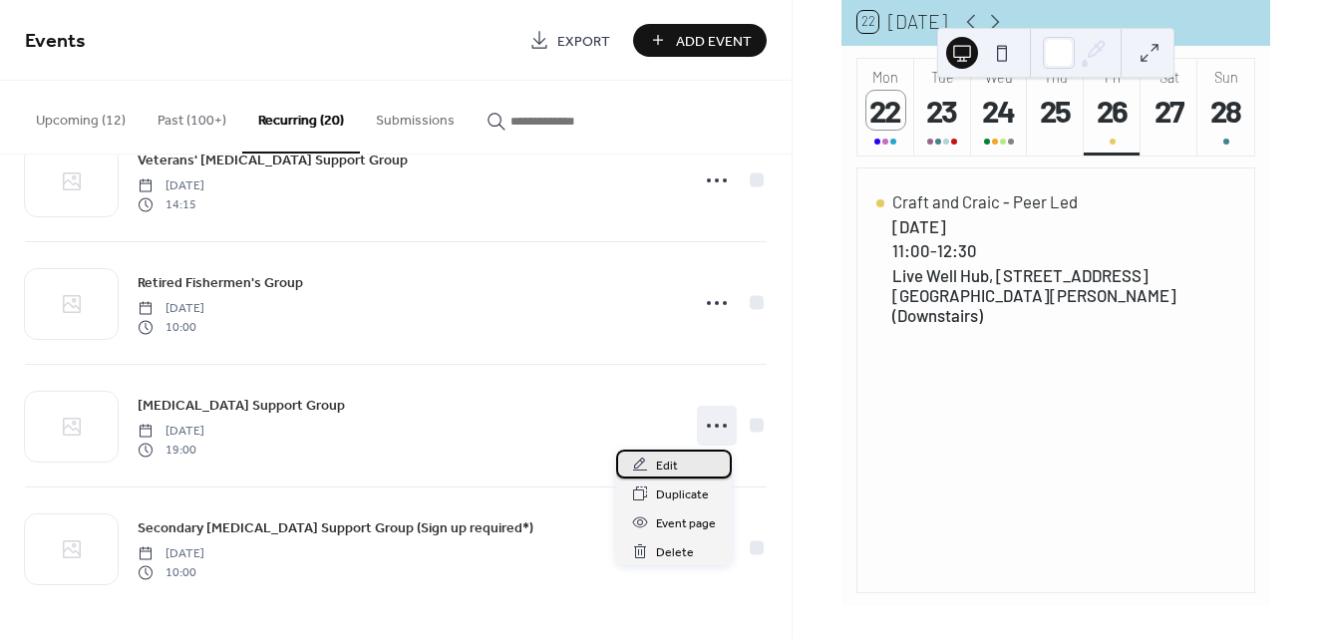
click at [664, 466] on span "Edit" at bounding box center [667, 466] width 22 height 21
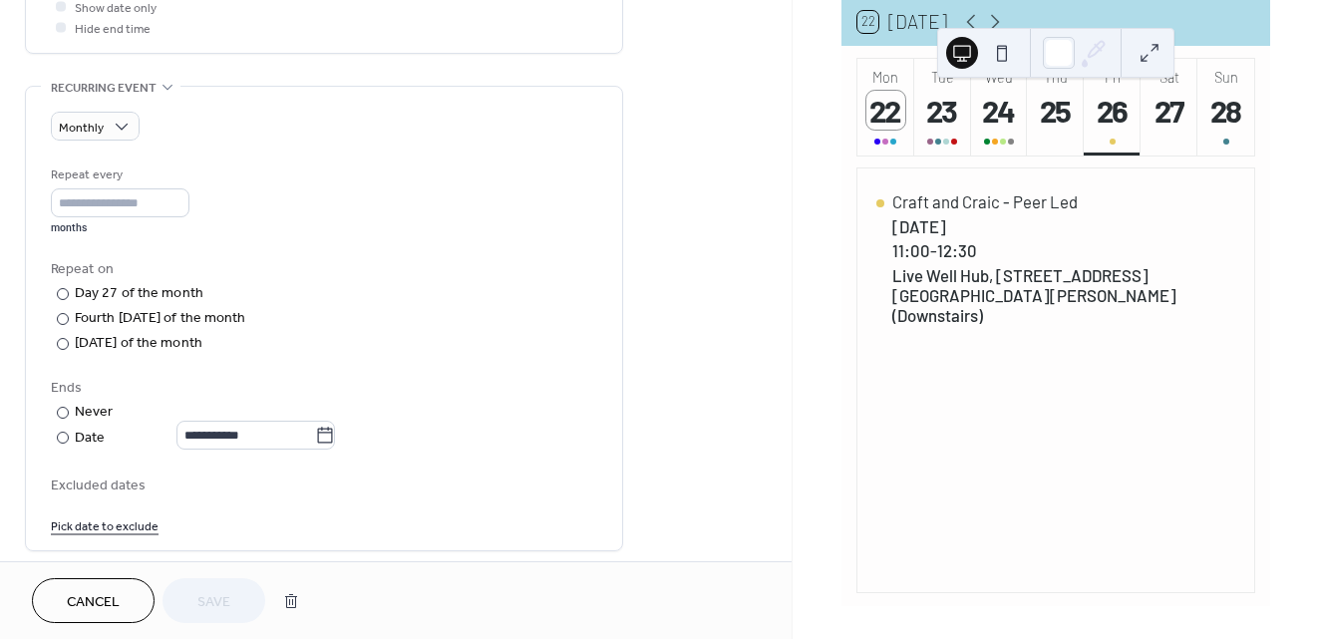
scroll to position [805, 0]
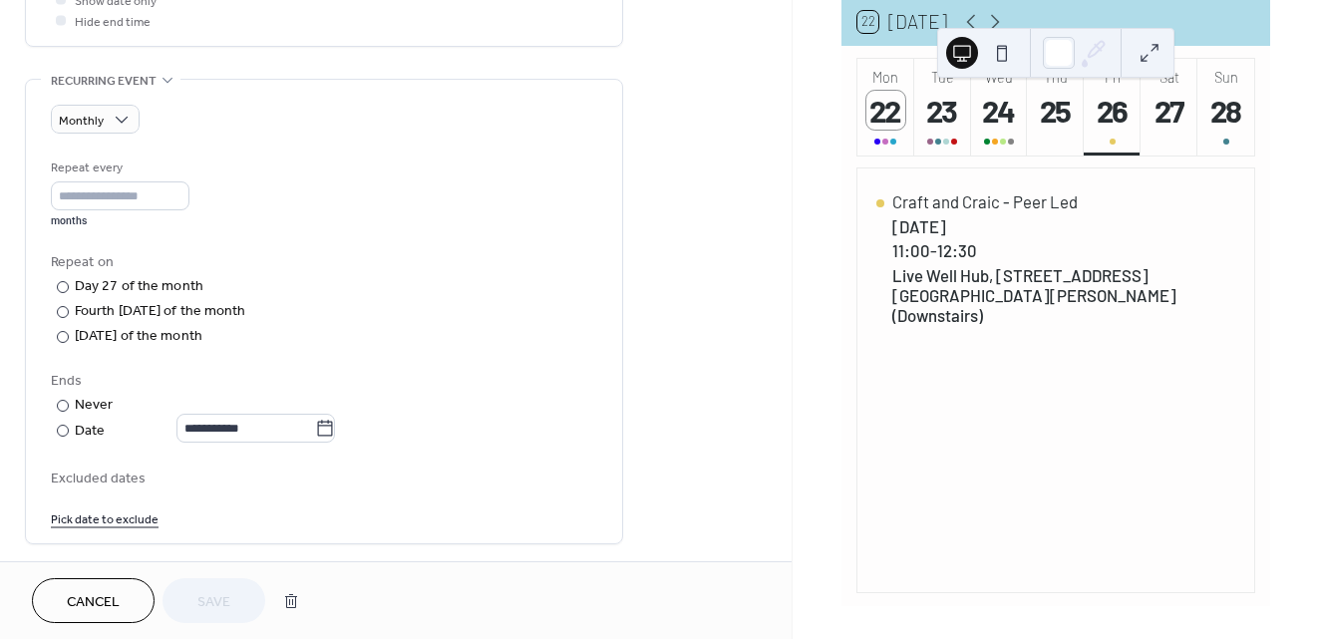
click at [115, 595] on span "Cancel" at bounding box center [93, 602] width 53 height 21
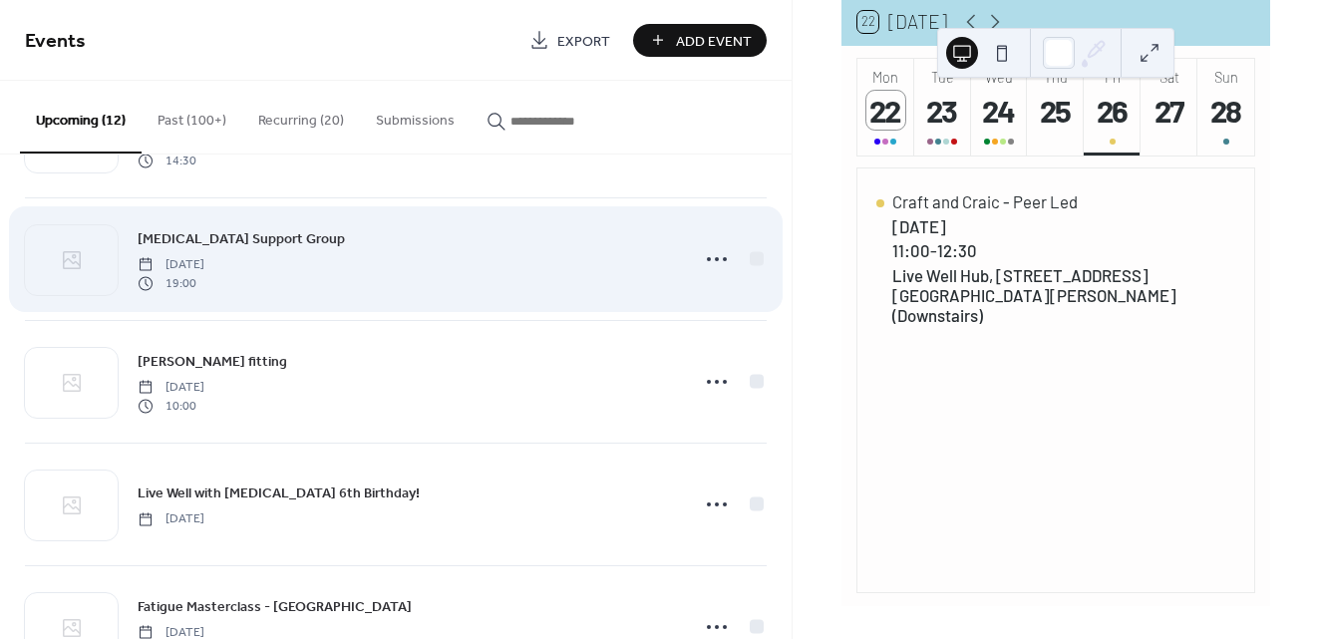
scroll to position [228, 0]
click at [709, 263] on icon at bounding box center [717, 262] width 32 height 32
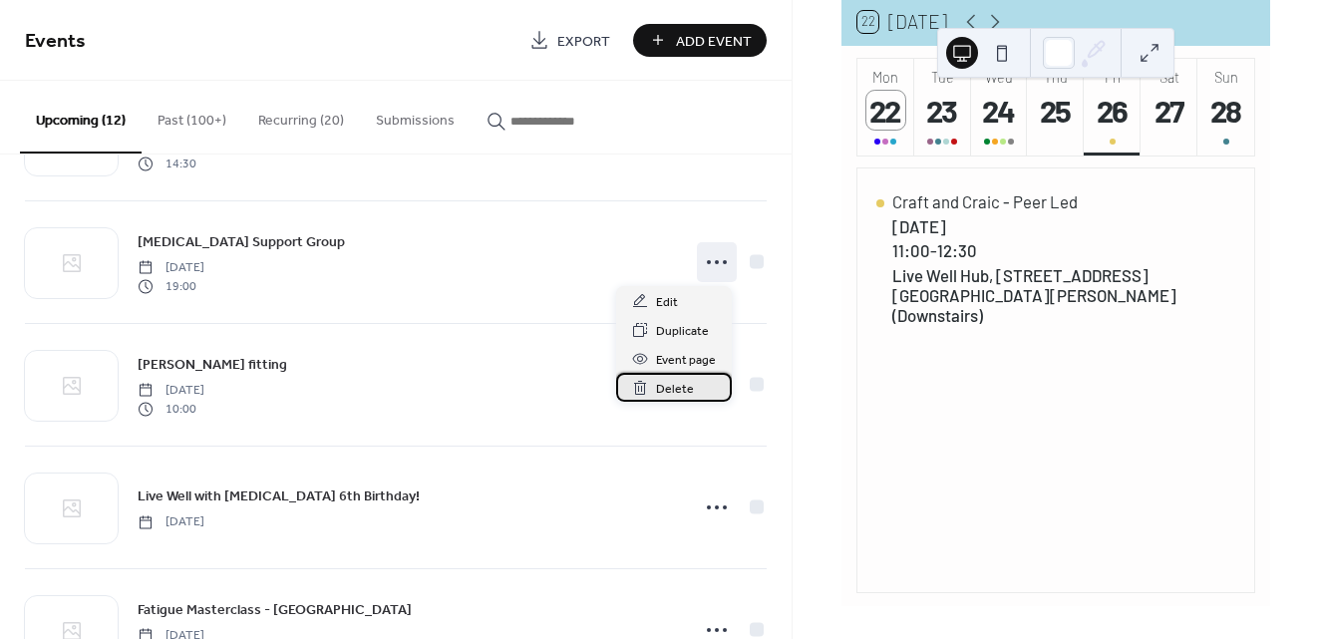
click at [670, 384] on span "Delete" at bounding box center [675, 389] width 38 height 21
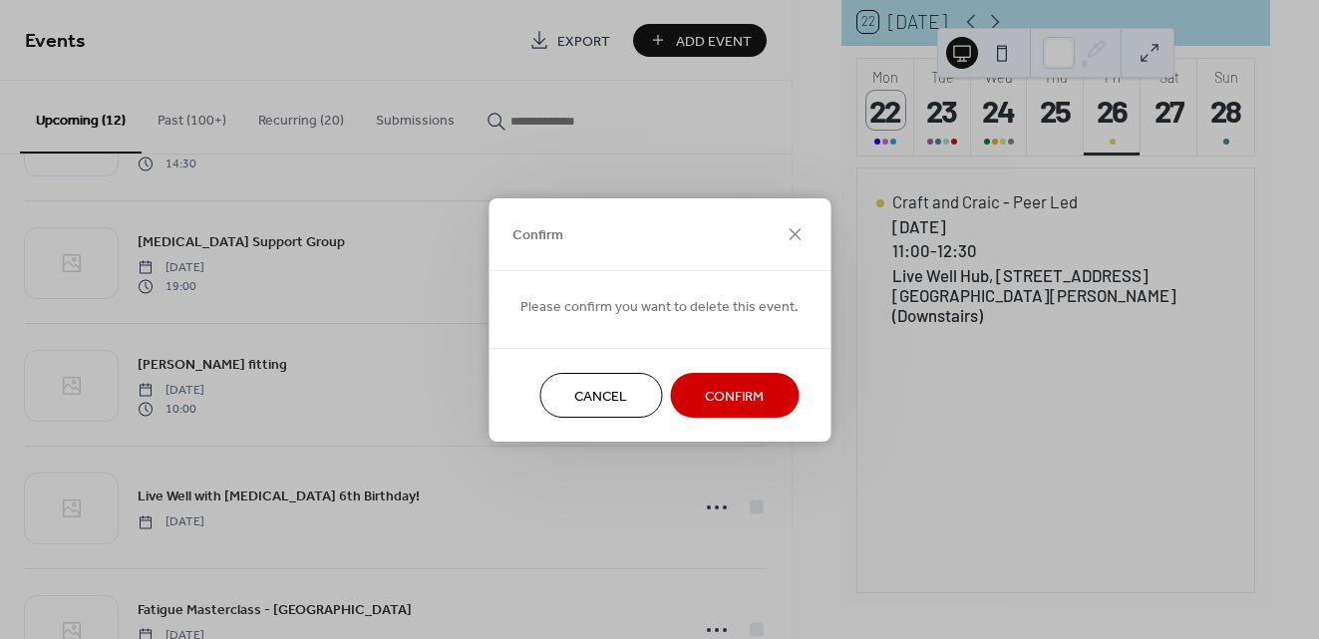
click at [748, 395] on span "Confirm" at bounding box center [734, 396] width 59 height 21
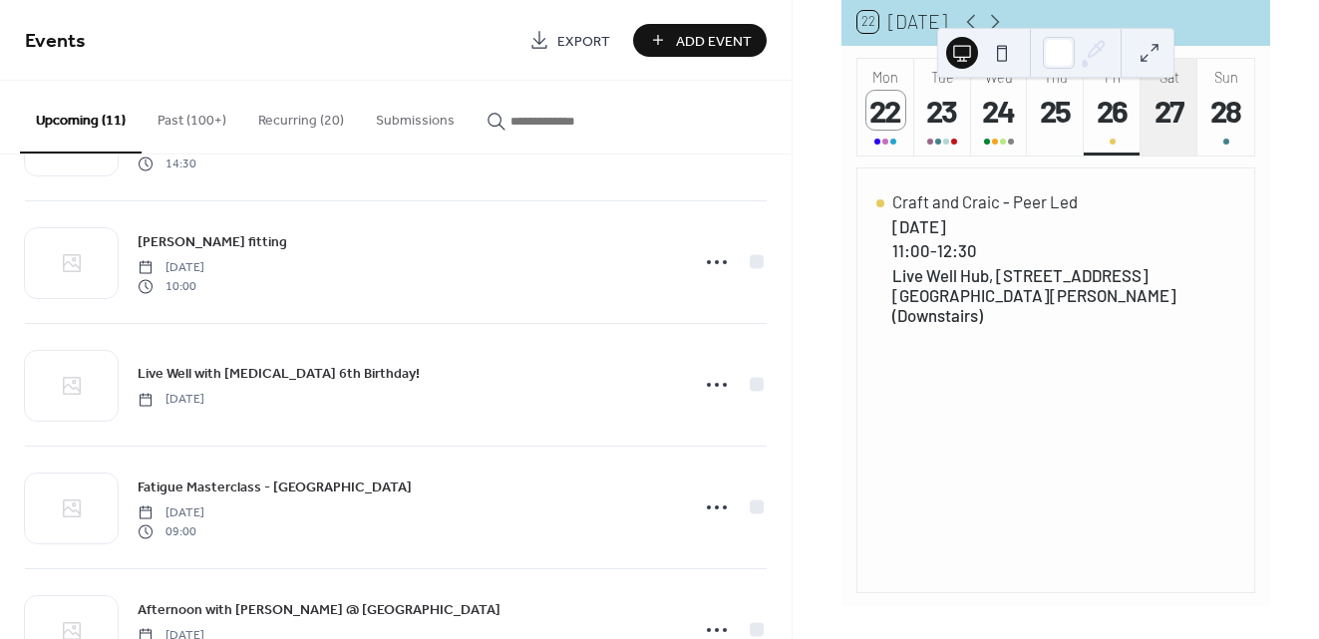
click at [1164, 130] on div "27" at bounding box center [1169, 110] width 39 height 39
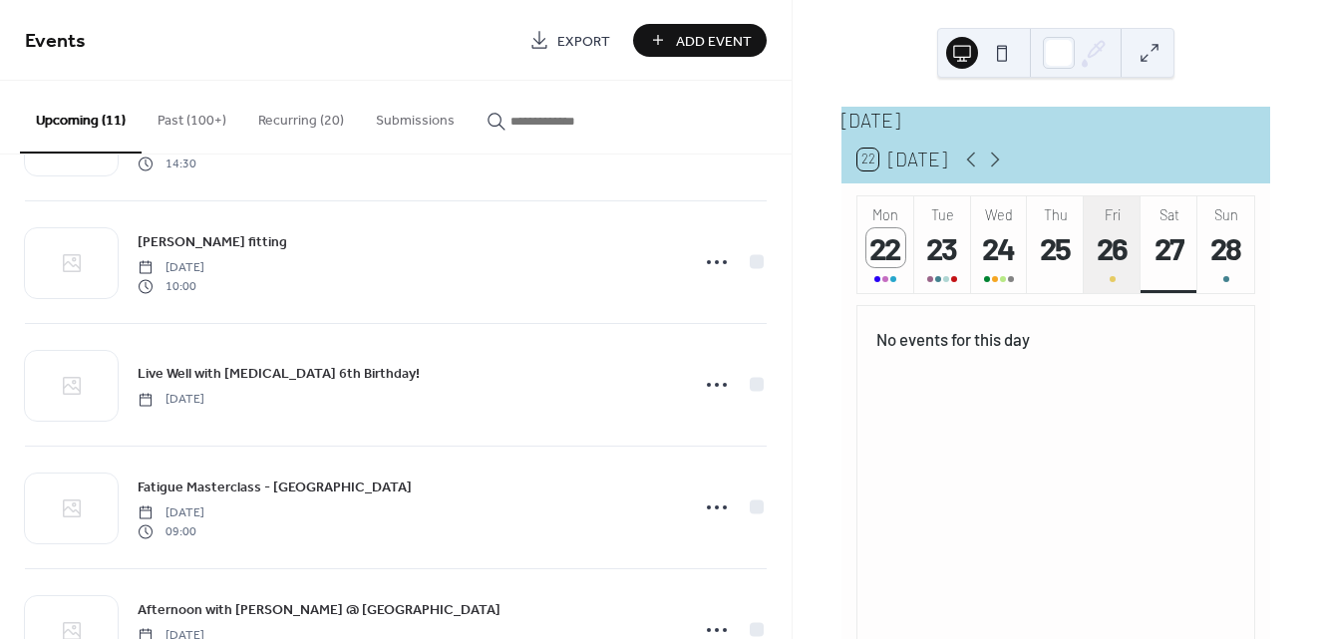
scroll to position [0, 0]
click at [1002, 163] on icon at bounding box center [995, 160] width 24 height 24
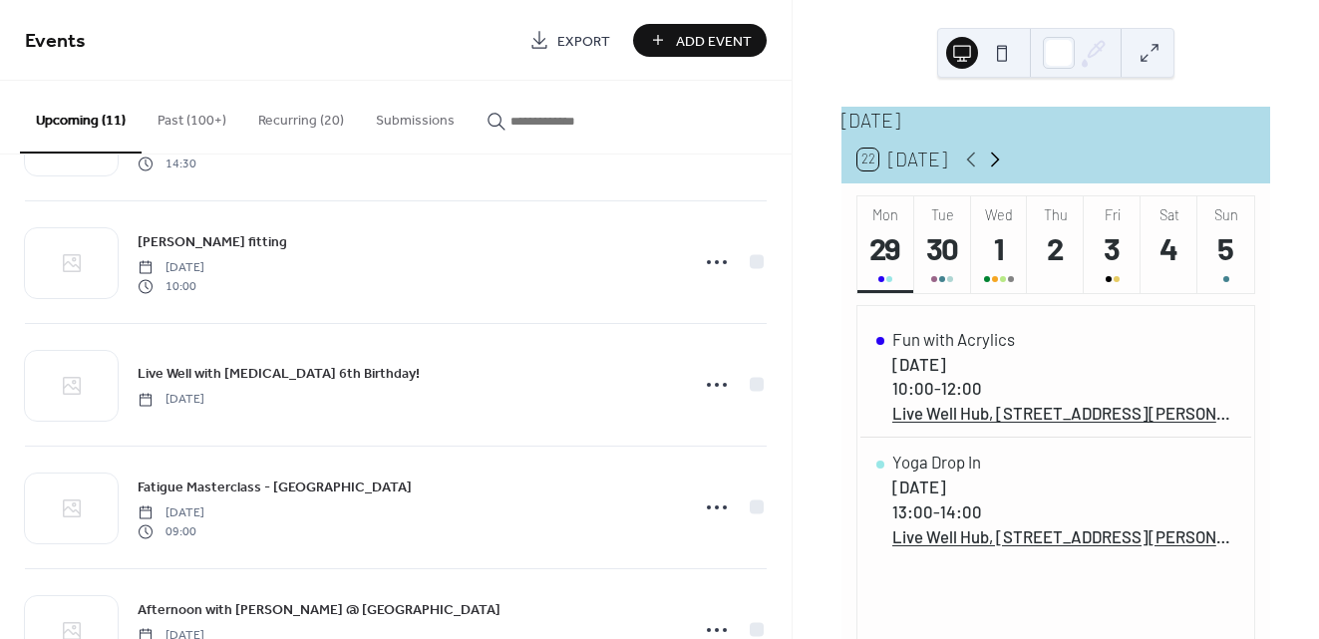
click at [988, 170] on icon at bounding box center [995, 160] width 24 height 24
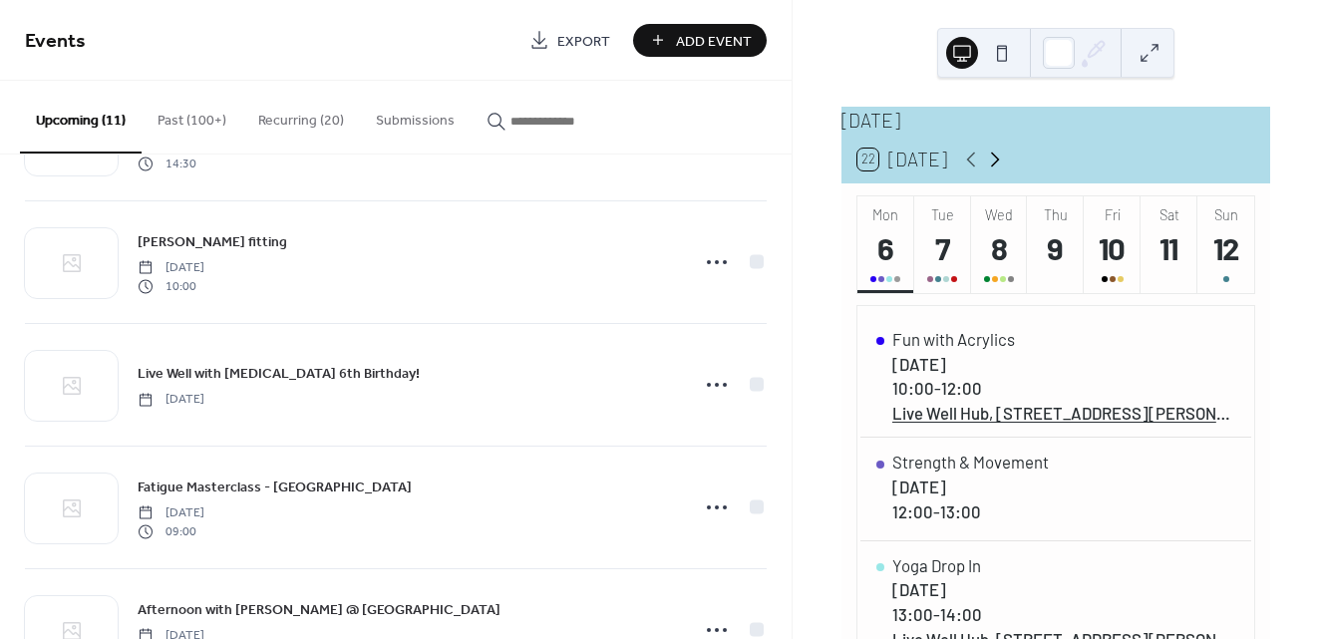
click at [988, 170] on icon at bounding box center [995, 160] width 24 height 24
click at [991, 172] on icon at bounding box center [995, 160] width 24 height 24
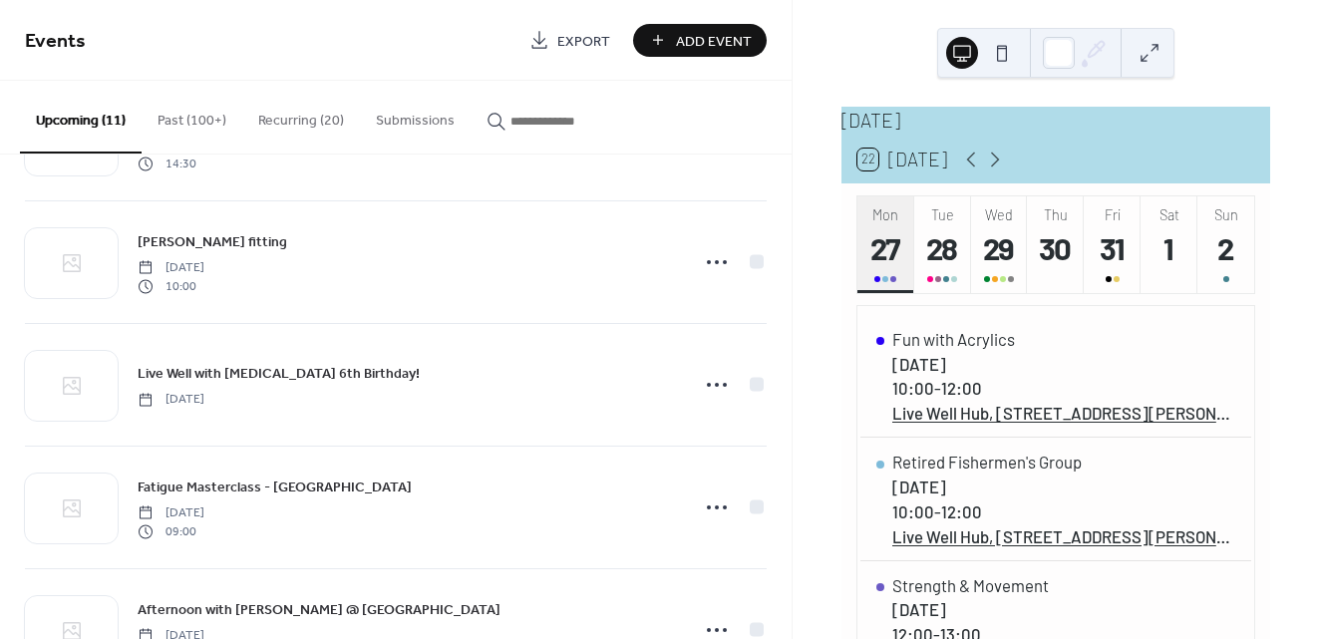
click at [892, 267] on div "27" at bounding box center [886, 247] width 39 height 39
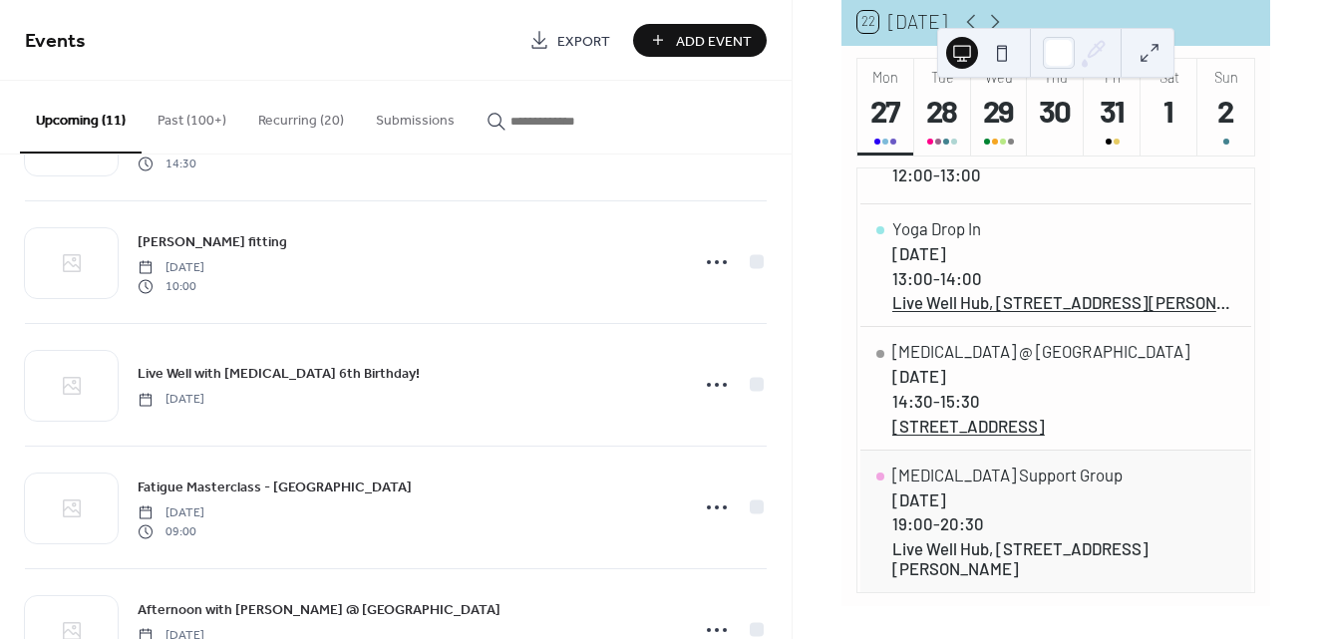
scroll to position [143, 0]
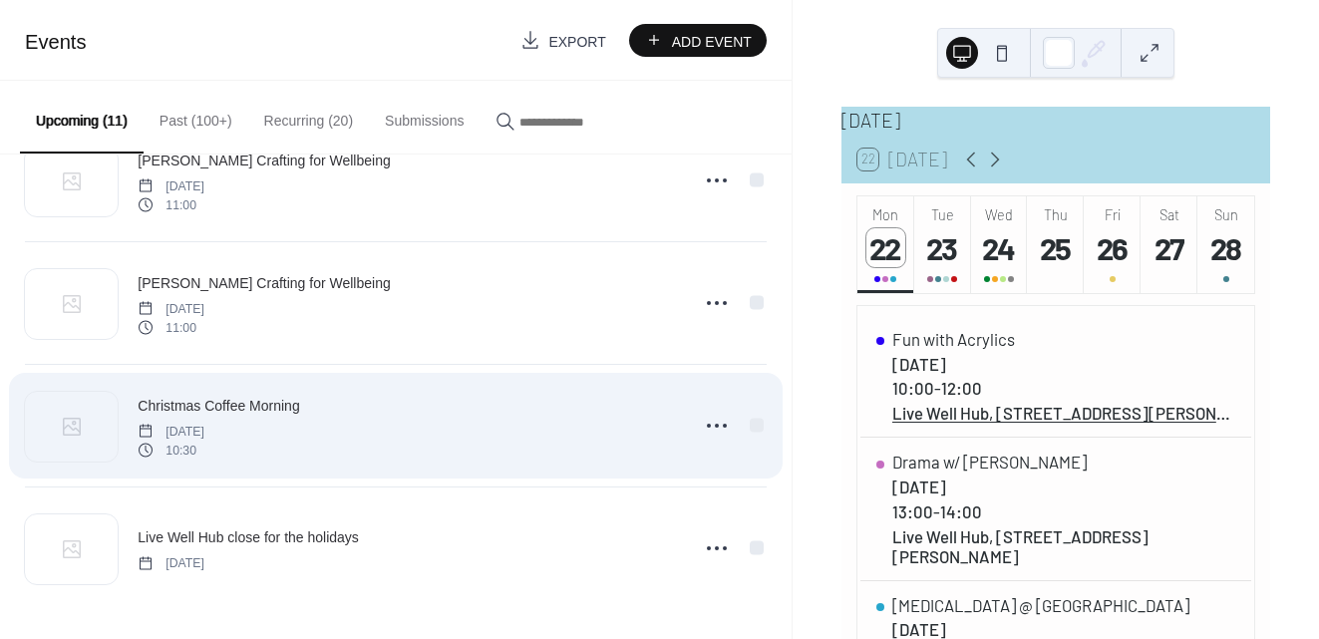
scroll to position [923, 0]
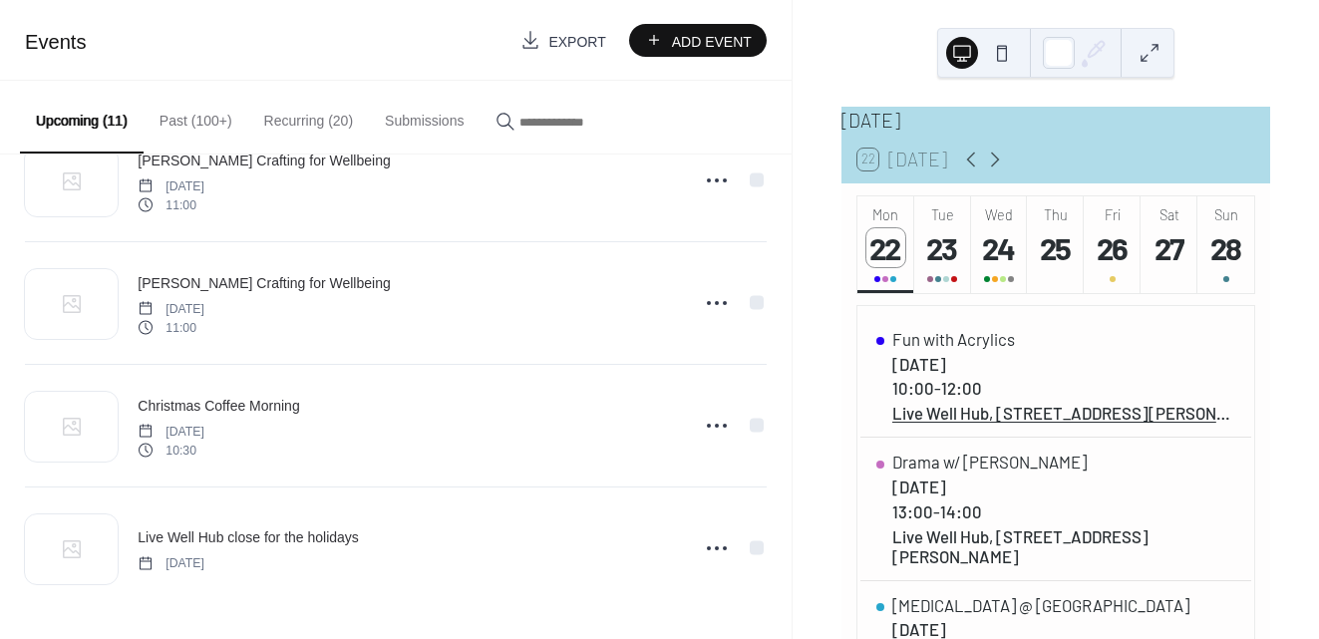
click at [275, 116] on button "Recurring (20)" at bounding box center [308, 116] width 121 height 71
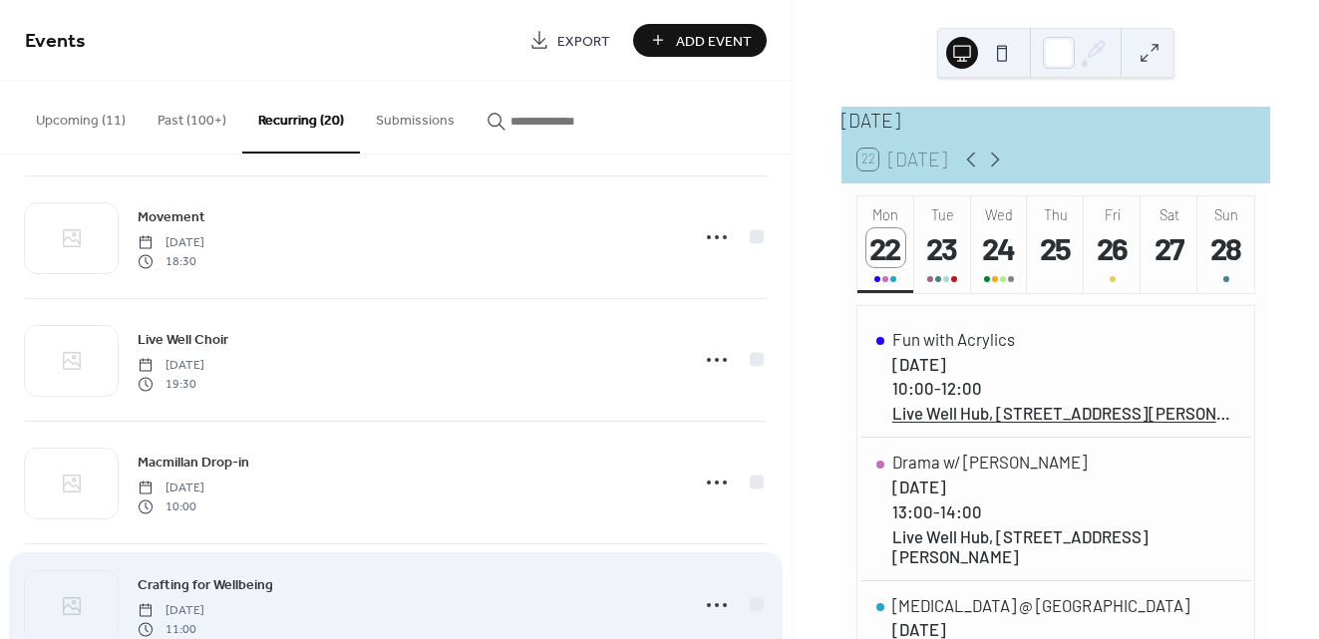
scroll to position [478, 0]
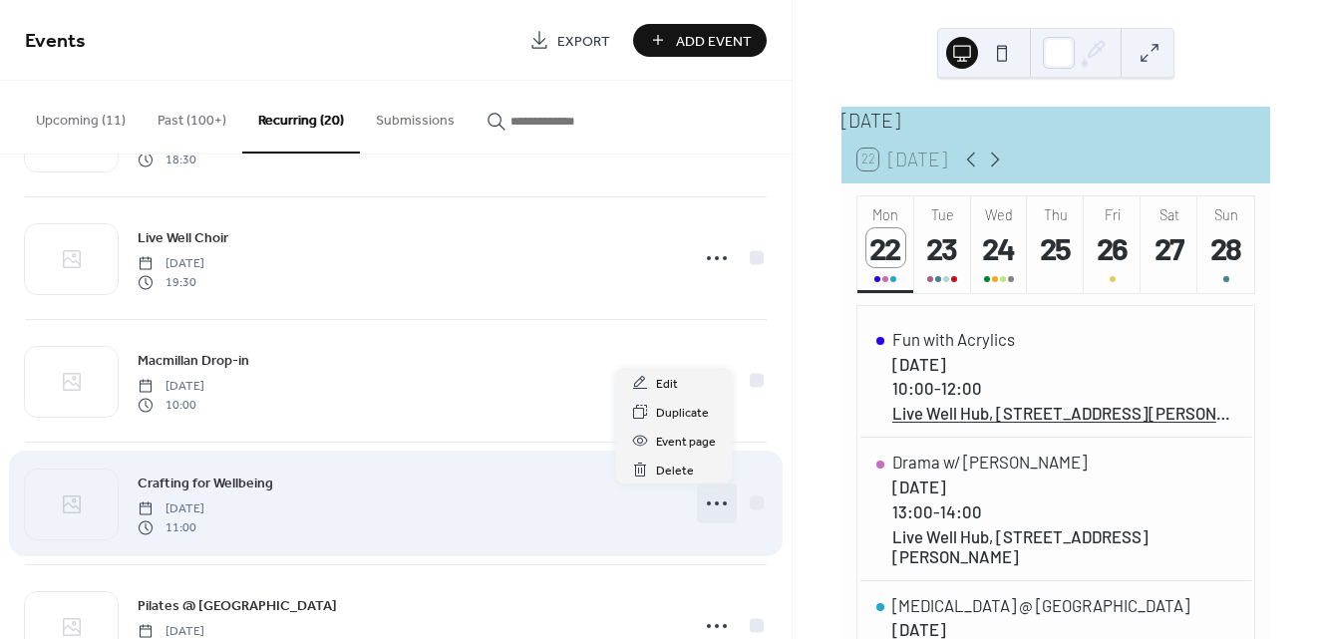
click at [713, 498] on icon at bounding box center [717, 504] width 32 height 32
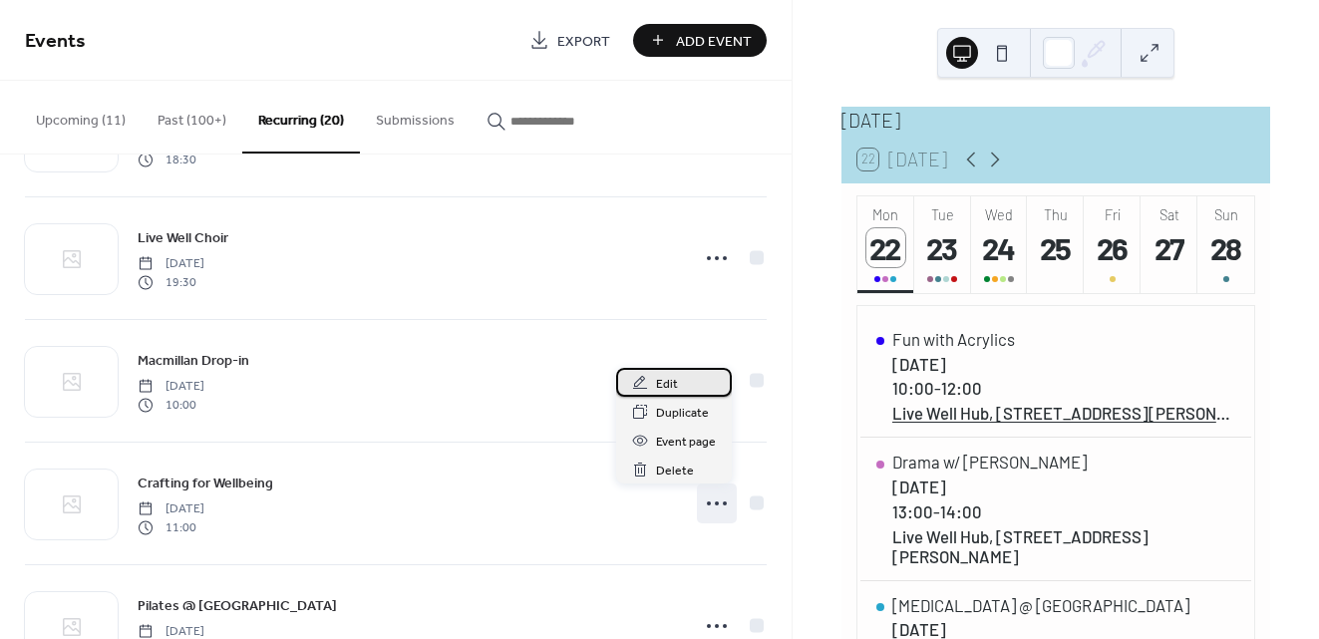
click at [691, 381] on div "Edit" at bounding box center [674, 382] width 116 height 29
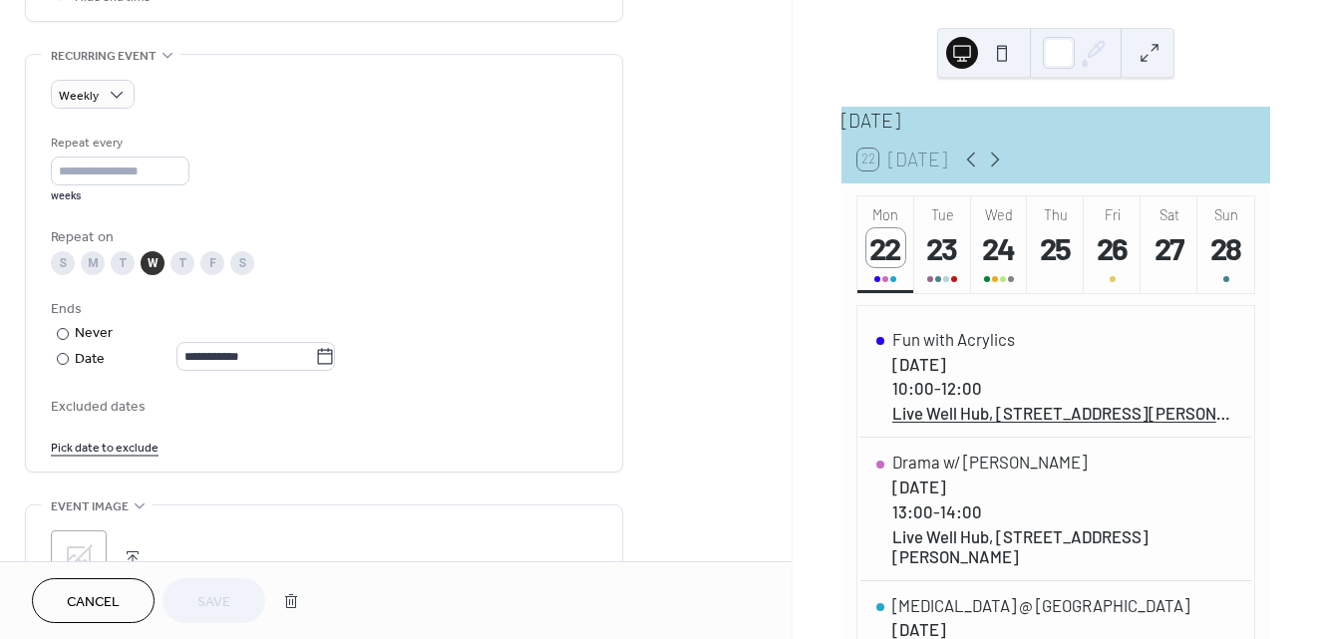
scroll to position [832, 0]
click at [119, 455] on link "Pick date to exclude" at bounding box center [105, 444] width 108 height 21
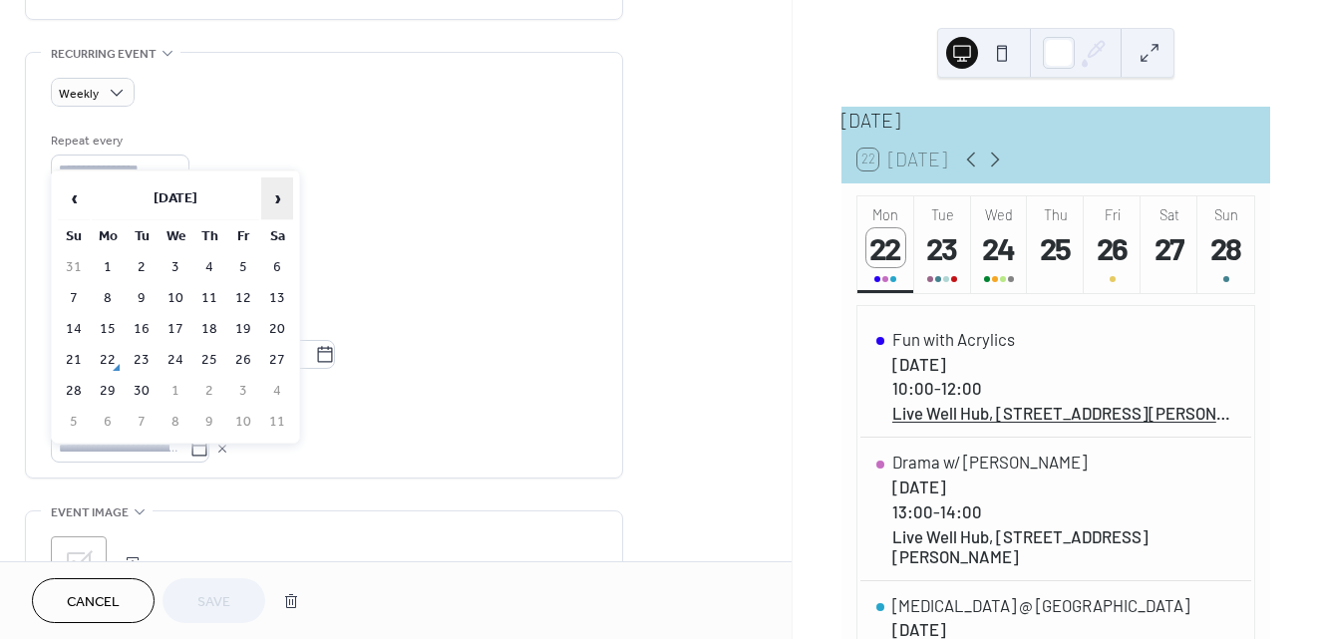
click at [282, 204] on span "›" at bounding box center [277, 199] width 30 height 40
click at [180, 270] on td "3" at bounding box center [176, 267] width 32 height 29
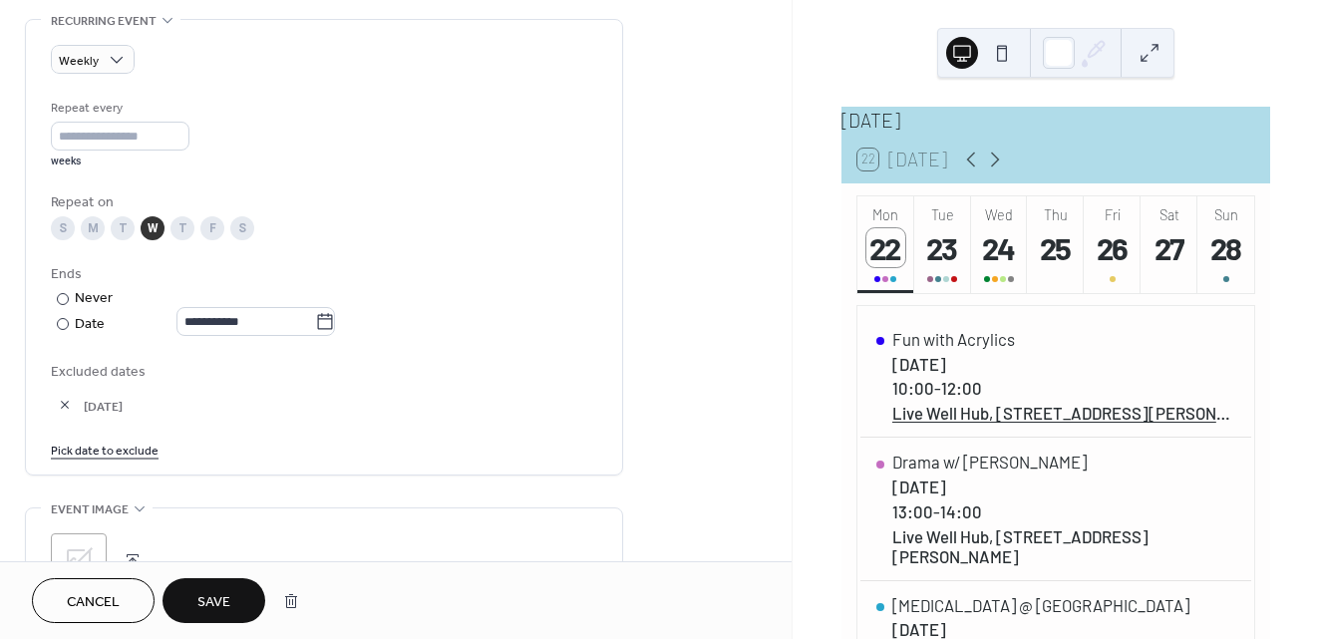
scroll to position [867, 0]
click at [220, 595] on span "Save" at bounding box center [213, 602] width 33 height 21
